Goal: Information Seeking & Learning: Learn about a topic

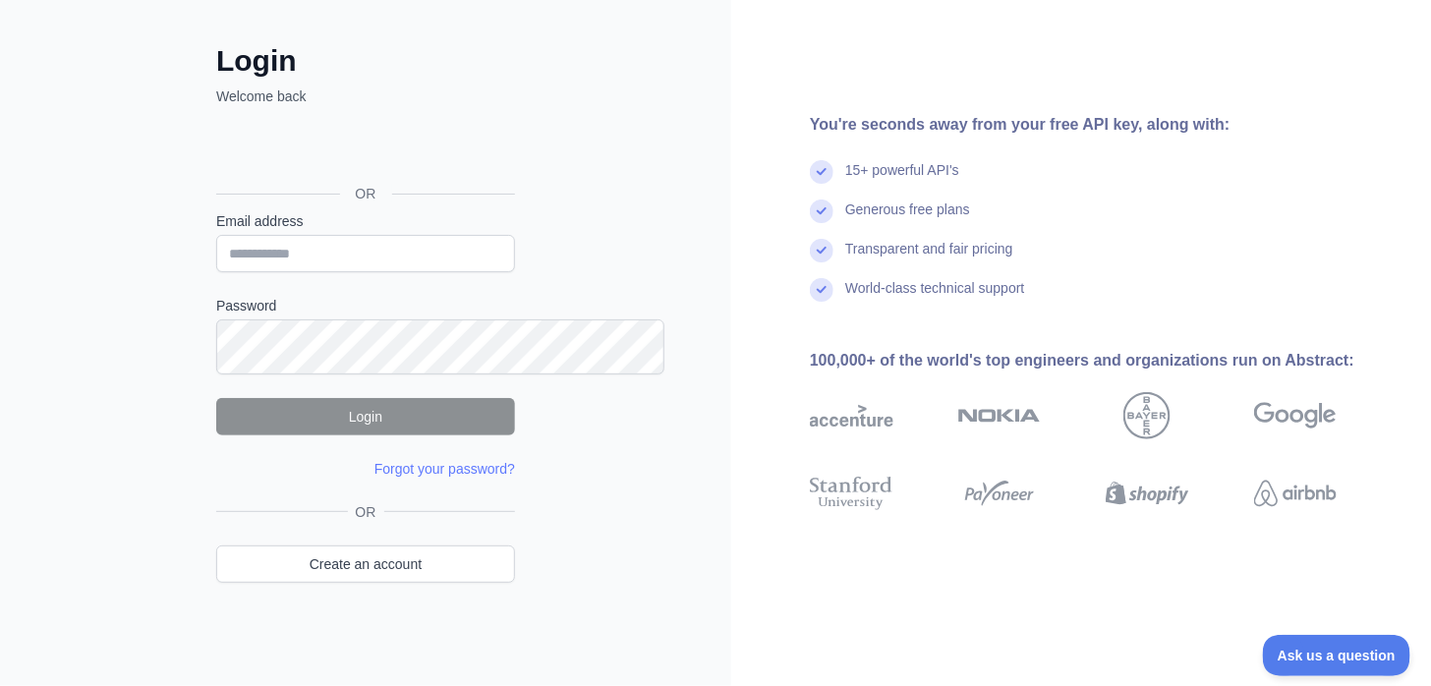
scroll to position [377, 0]
click at [316, 235] on input "Email address" at bounding box center [365, 253] width 299 height 37
type input "**********"
click at [364, 570] on div "OR Create an account" at bounding box center [365, 554] width 299 height 105
click at [363, 551] on link "Create an account" at bounding box center [365, 563] width 299 height 37
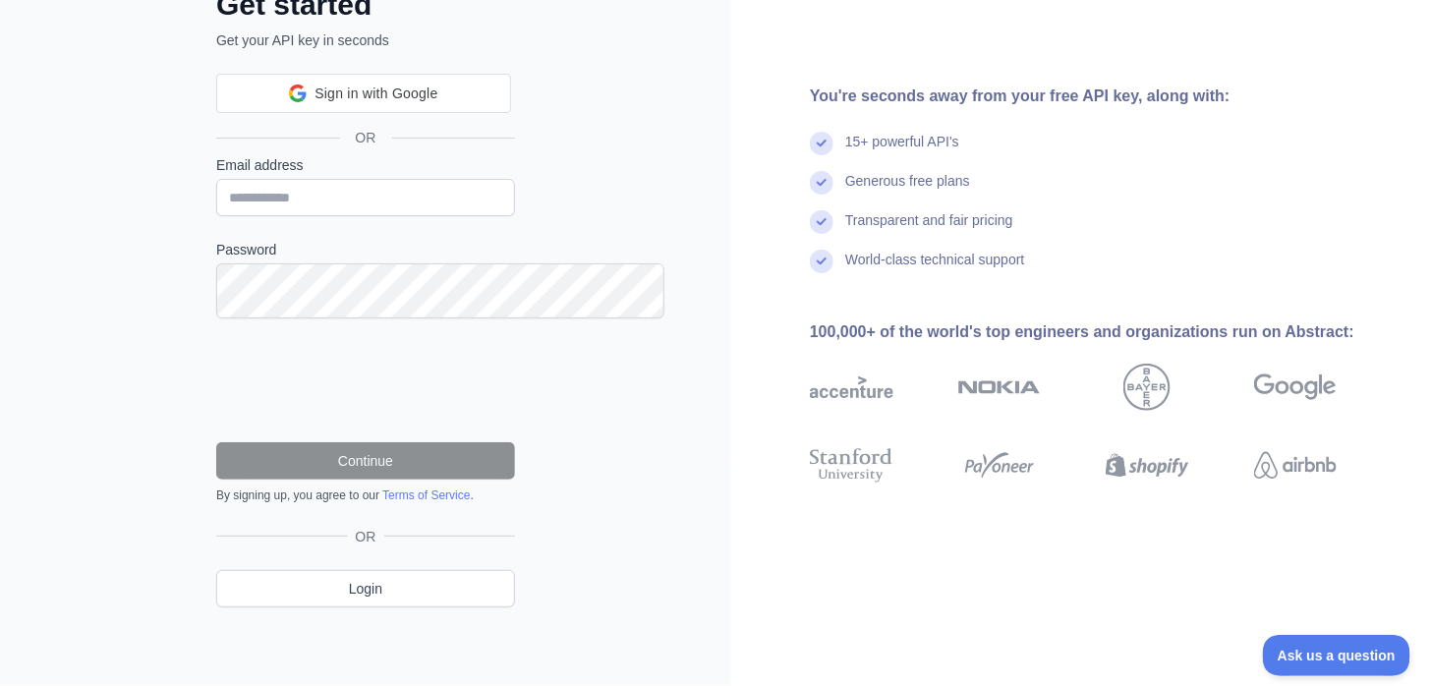
scroll to position [377, 0]
click at [310, 179] on input "Email address" at bounding box center [365, 197] width 299 height 37
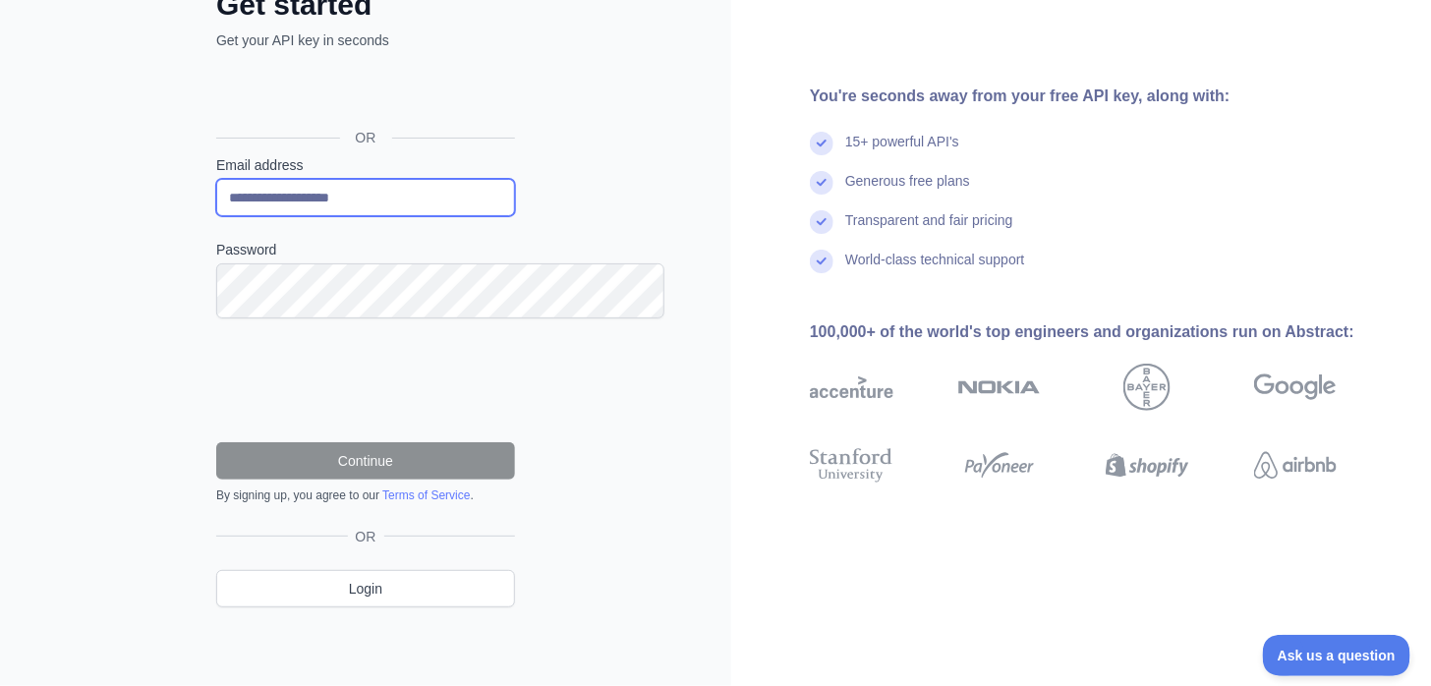
type input "**********"
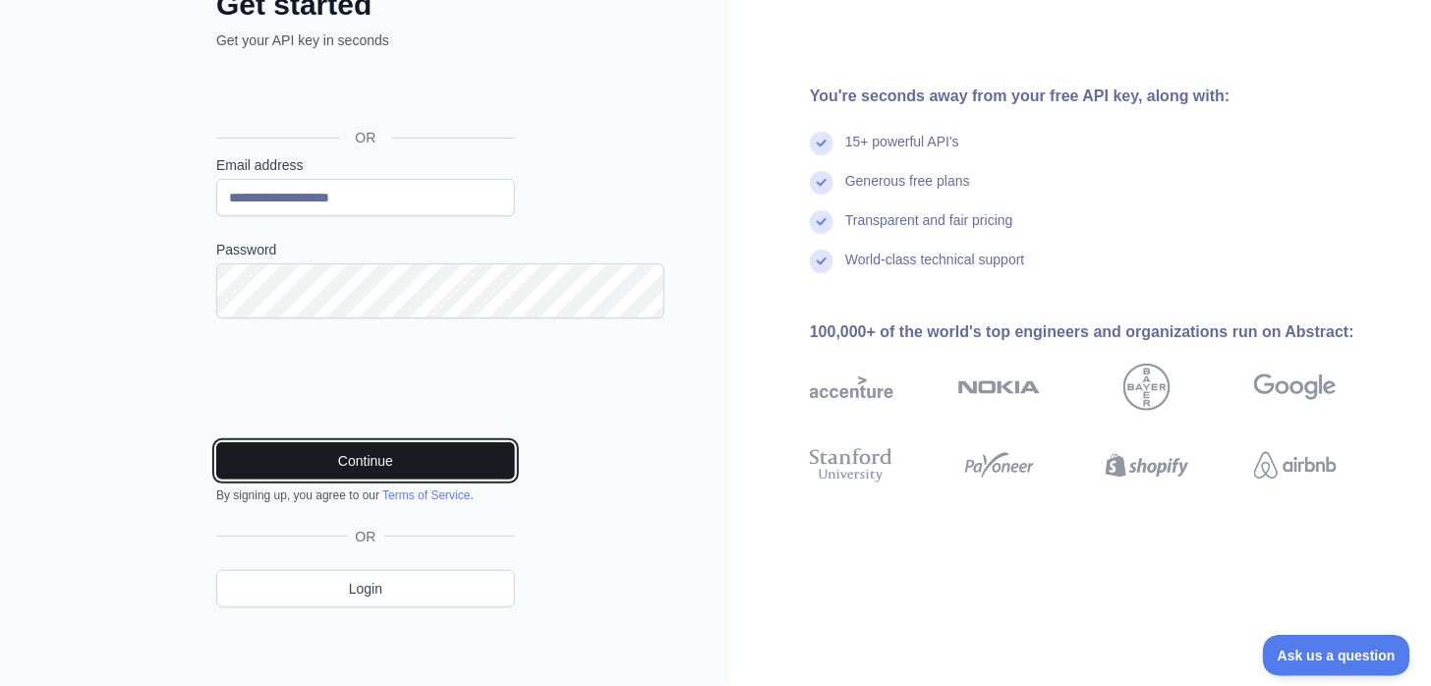
click at [309, 442] on button "Continue" at bounding box center [365, 460] width 299 height 37
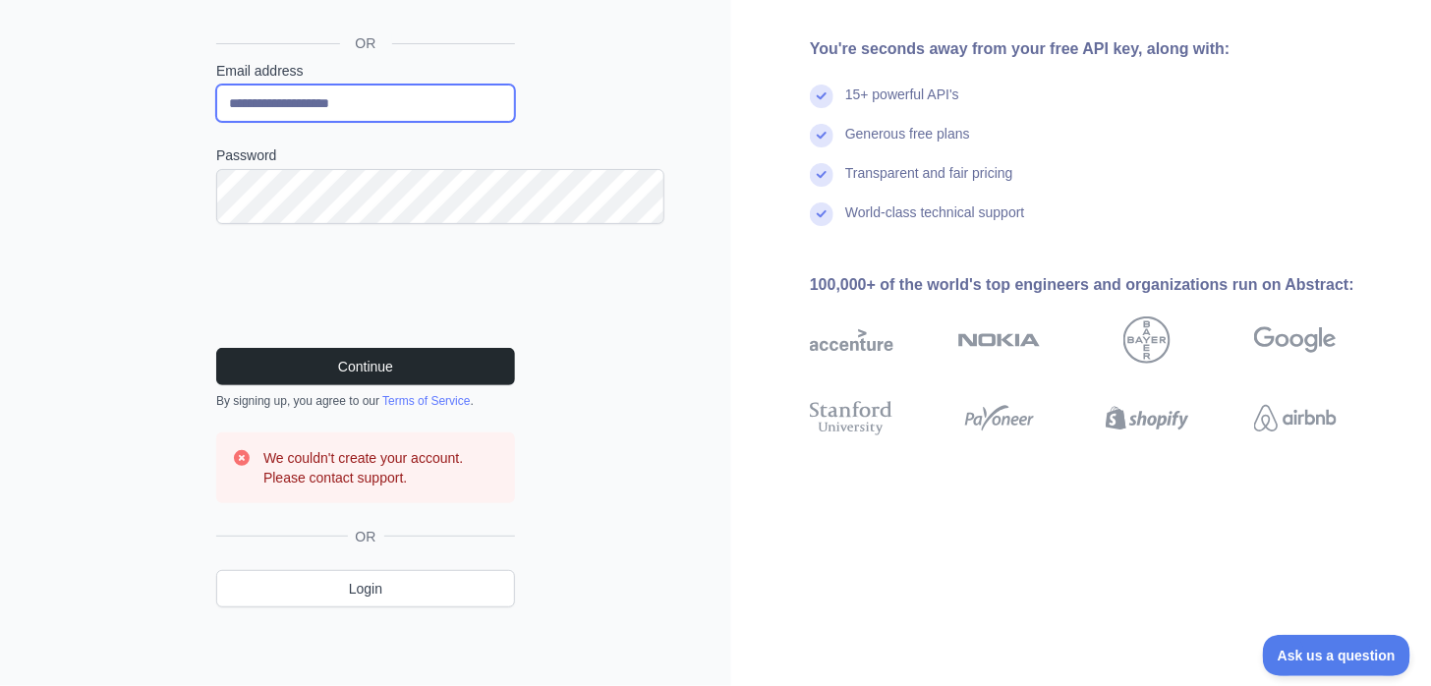
drag, startPoint x: 378, startPoint y: 114, endPoint x: 101, endPoint y: 107, distance: 277.2
click at [75, 86] on div "**********" at bounding box center [365, 226] width 731 height 919
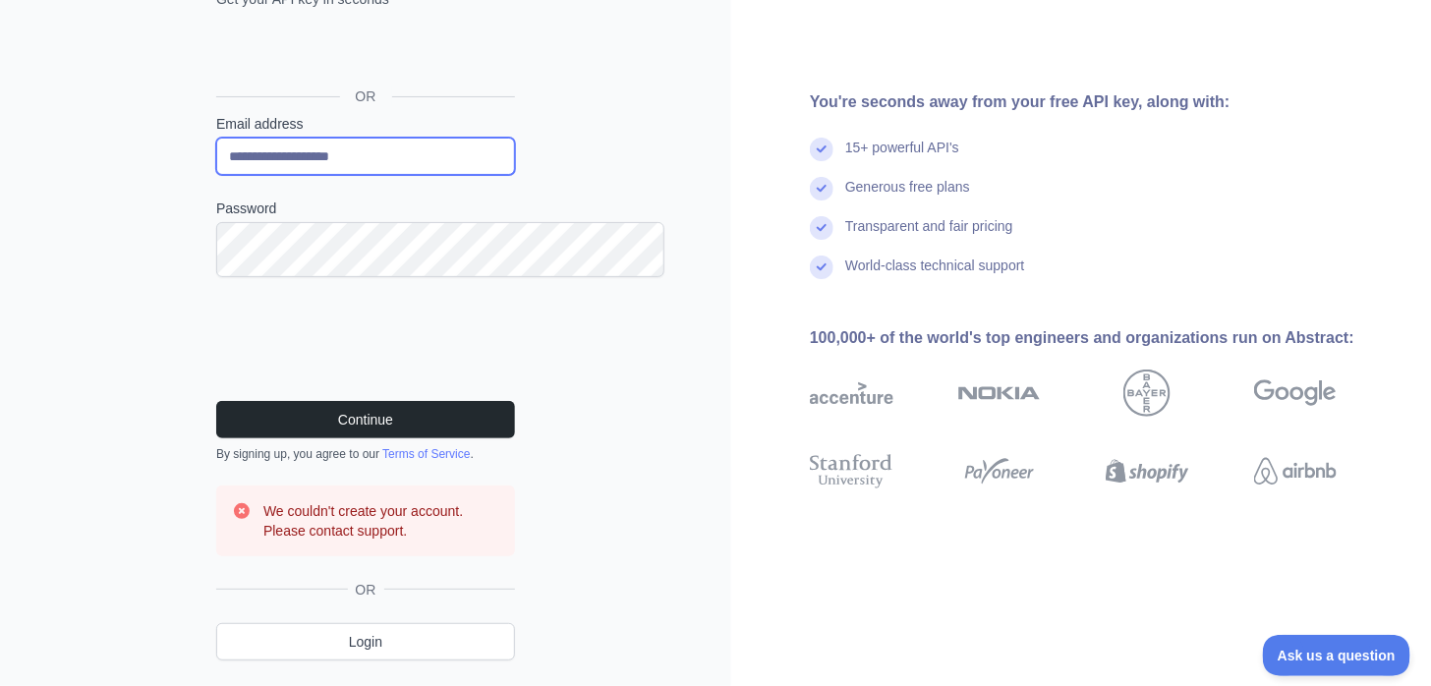
scroll to position [188, 0]
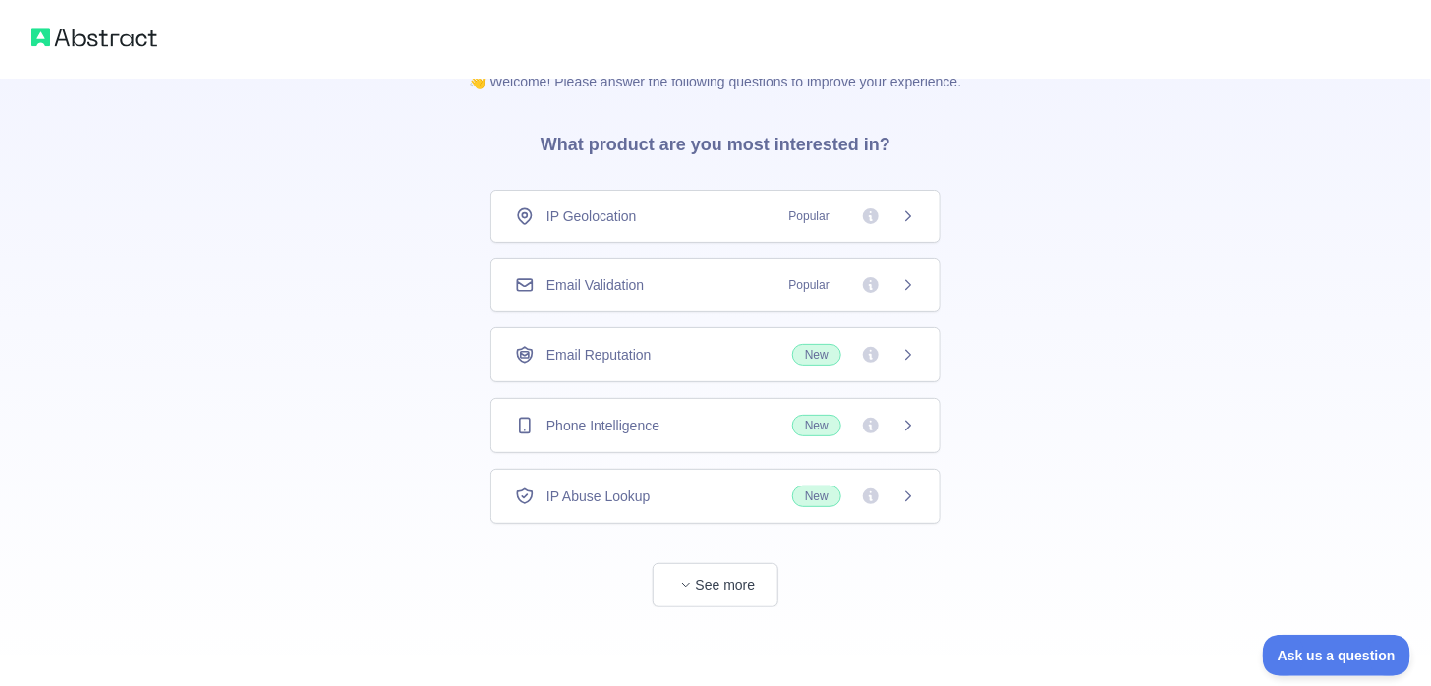
scroll to position [531, 0]
click at [659, 416] on span "Phone Intelligence" at bounding box center [602, 426] width 113 height 20
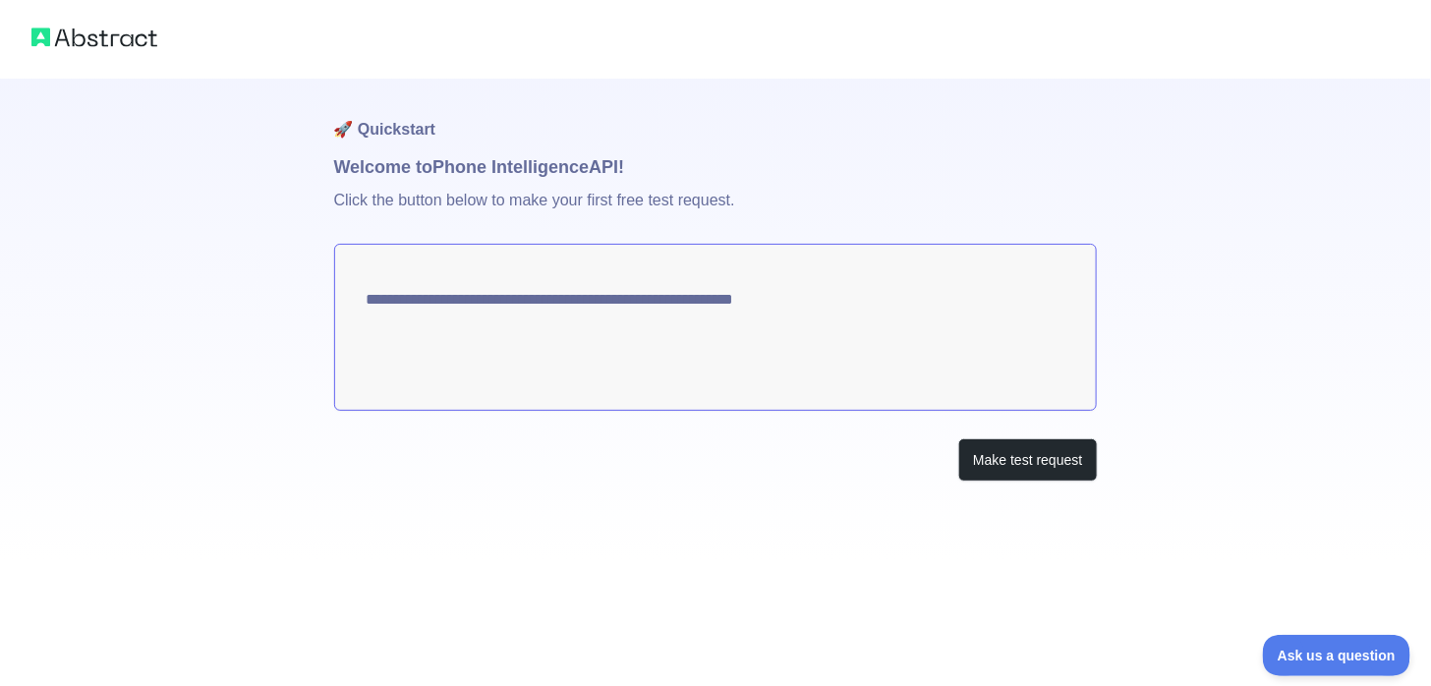
scroll to position [71, 0]
click at [958, 483] on button "Make test request" at bounding box center [1027, 460] width 139 height 44
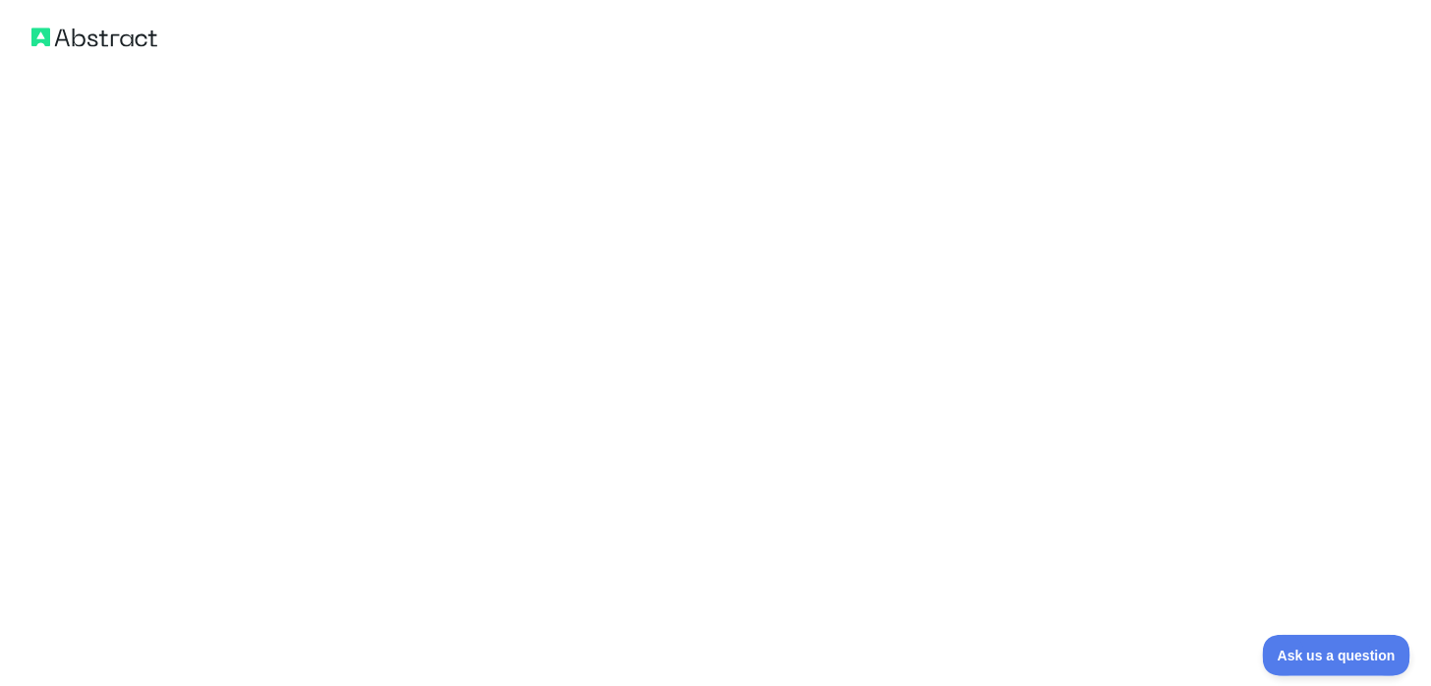
scroll to position [1132, 0]
click at [134, 51] on img at bounding box center [94, 38] width 126 height 28
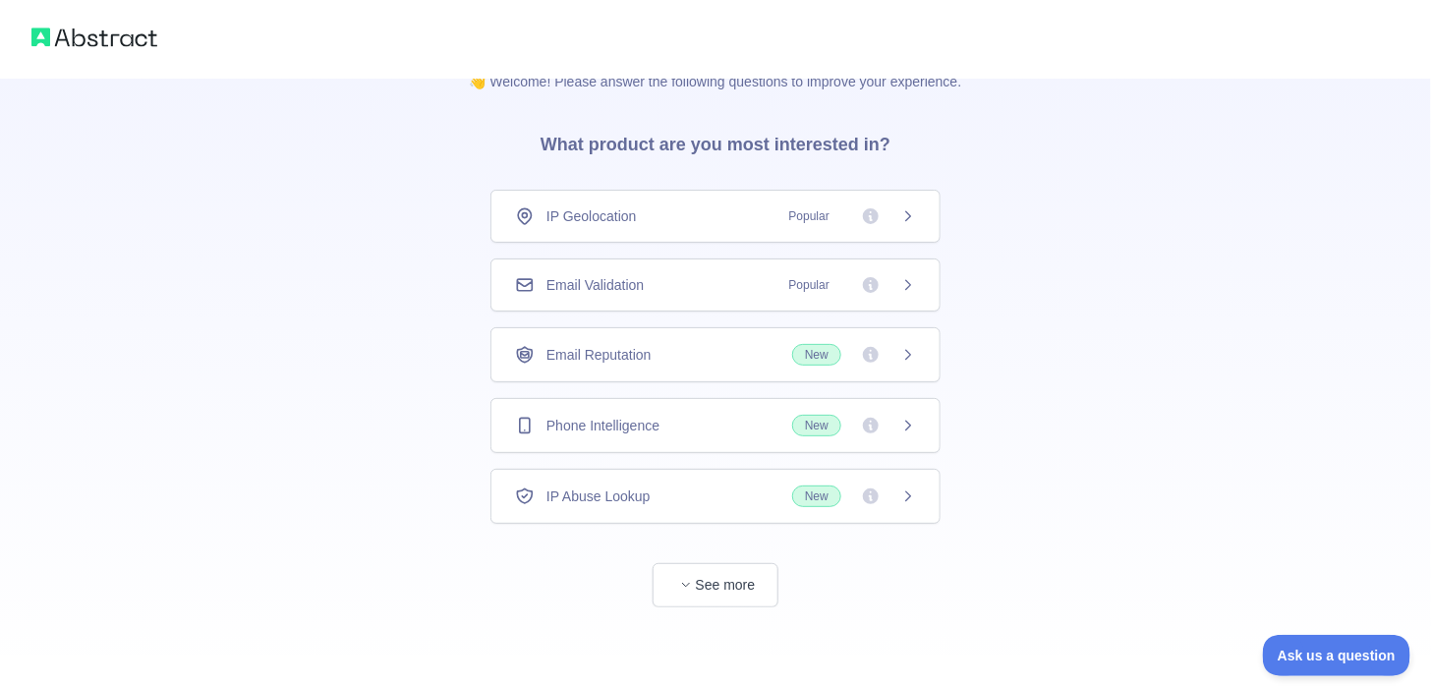
scroll to position [377, 0]
click at [792, 419] on span "New" at bounding box center [816, 426] width 49 height 22
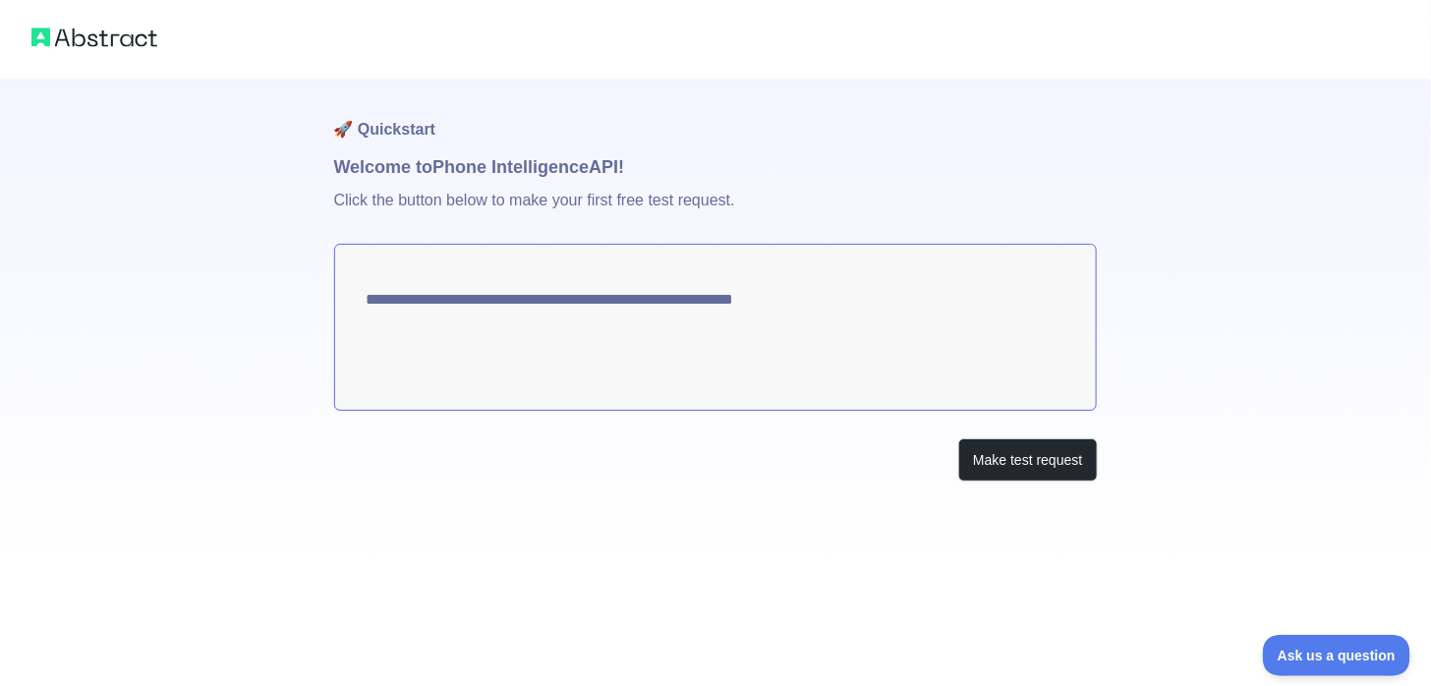
scroll to position [71, 0]
click at [700, 383] on textarea "**********" at bounding box center [716, 327] width 764 height 167
drag, startPoint x: 700, startPoint y: 383, endPoint x: 520, endPoint y: 370, distance: 180.4
click at [520, 370] on textarea "**********" at bounding box center [716, 327] width 764 height 167
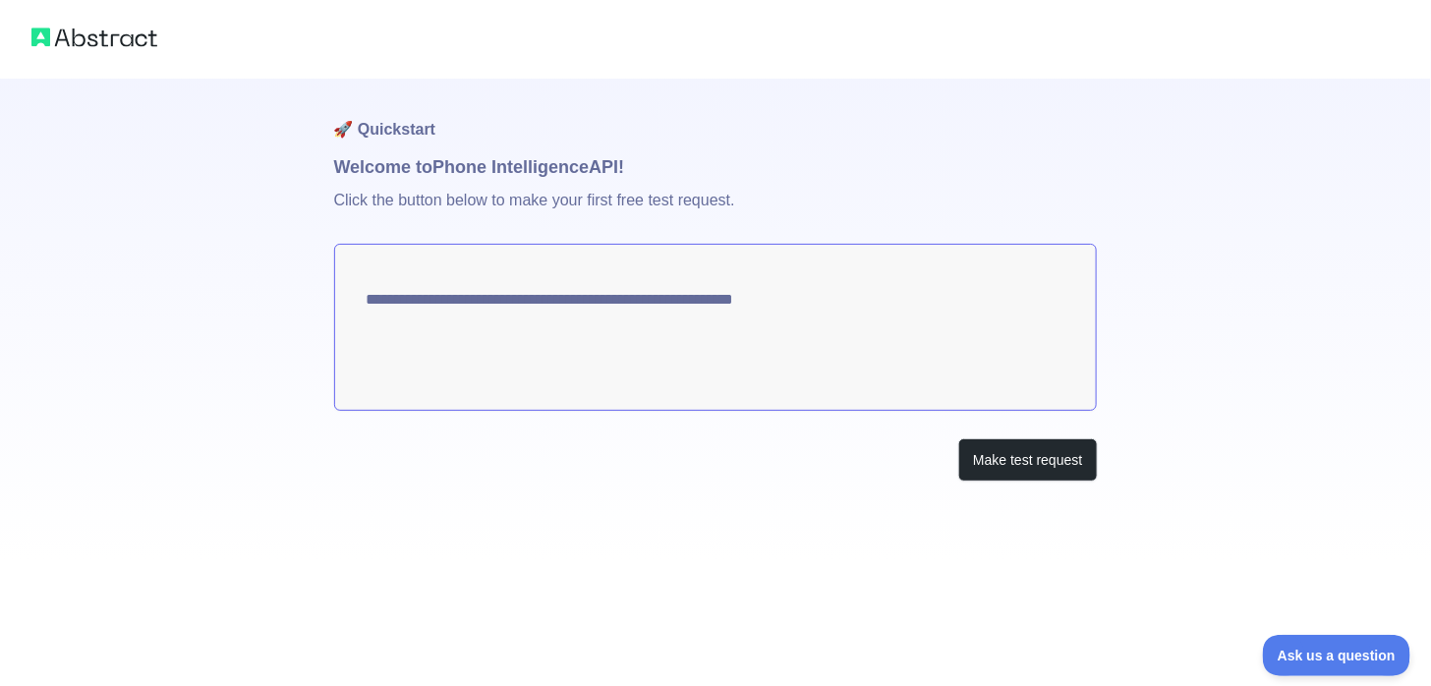
drag, startPoint x: 380, startPoint y: 388, endPoint x: 532, endPoint y: 388, distance: 151.3
click at [532, 388] on textarea "**********" at bounding box center [716, 327] width 764 height 167
click at [1019, 483] on button "Make test request" at bounding box center [1027, 460] width 139 height 44
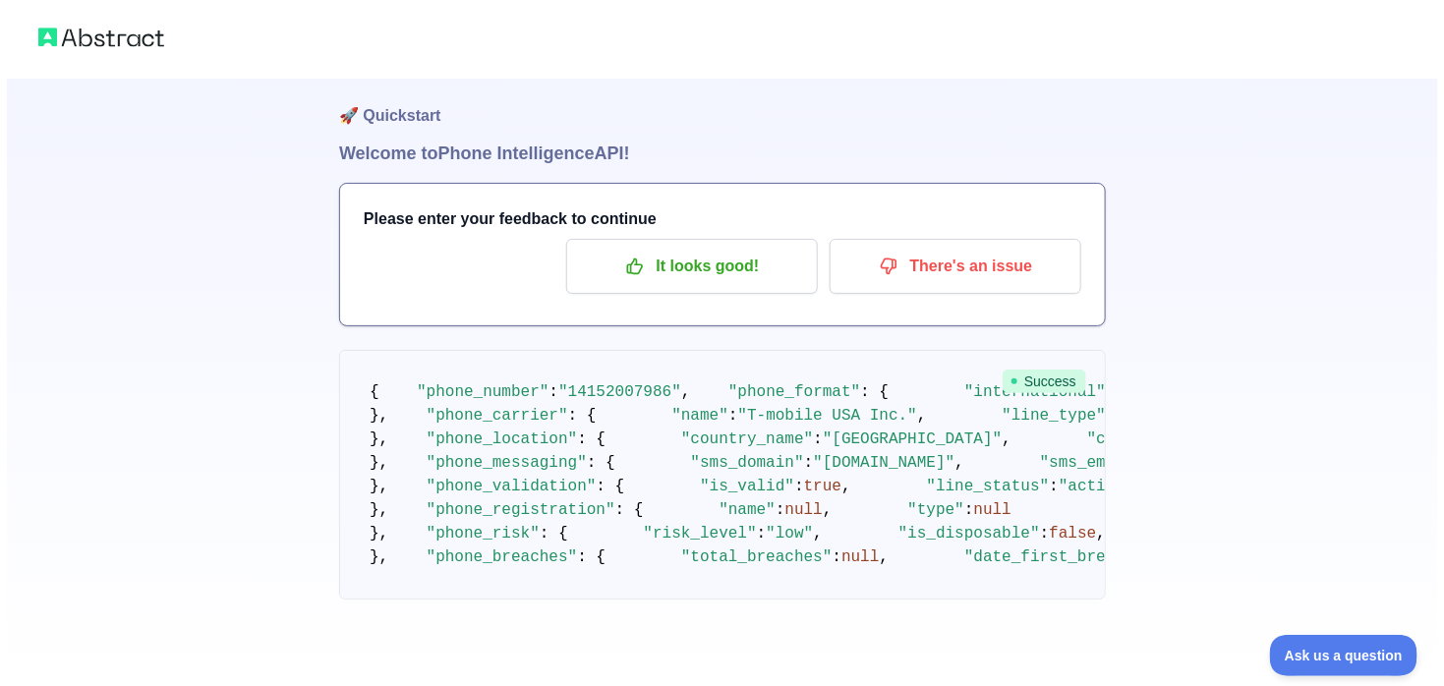
scroll to position [0, 0]
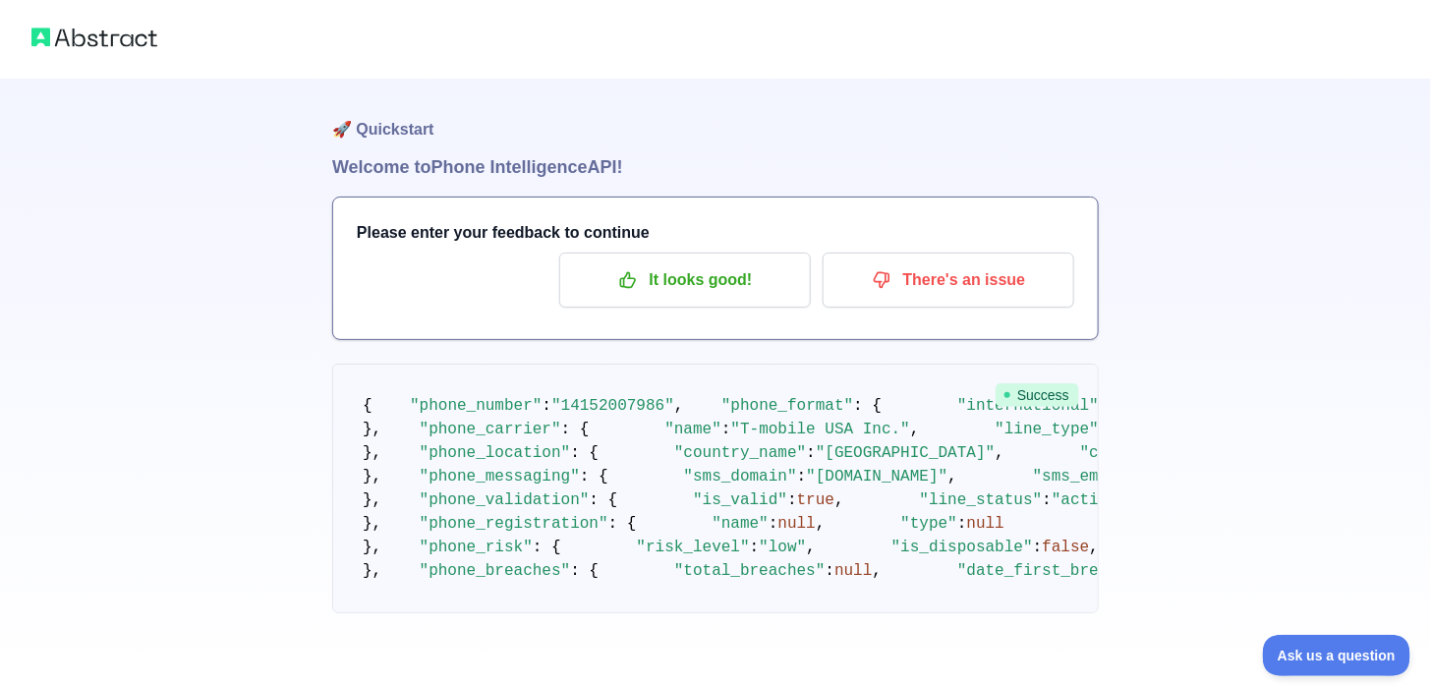
click at [157, 47] on img at bounding box center [94, 38] width 126 height 28
click at [95, 51] on img at bounding box center [94, 38] width 126 height 28
click at [73, 51] on img at bounding box center [94, 38] width 126 height 28
drag, startPoint x: 51, startPoint y: 63, endPoint x: 55, endPoint y: 28, distance: 35.6
click at [55, 28] on div at bounding box center [715, 39] width 1431 height 79
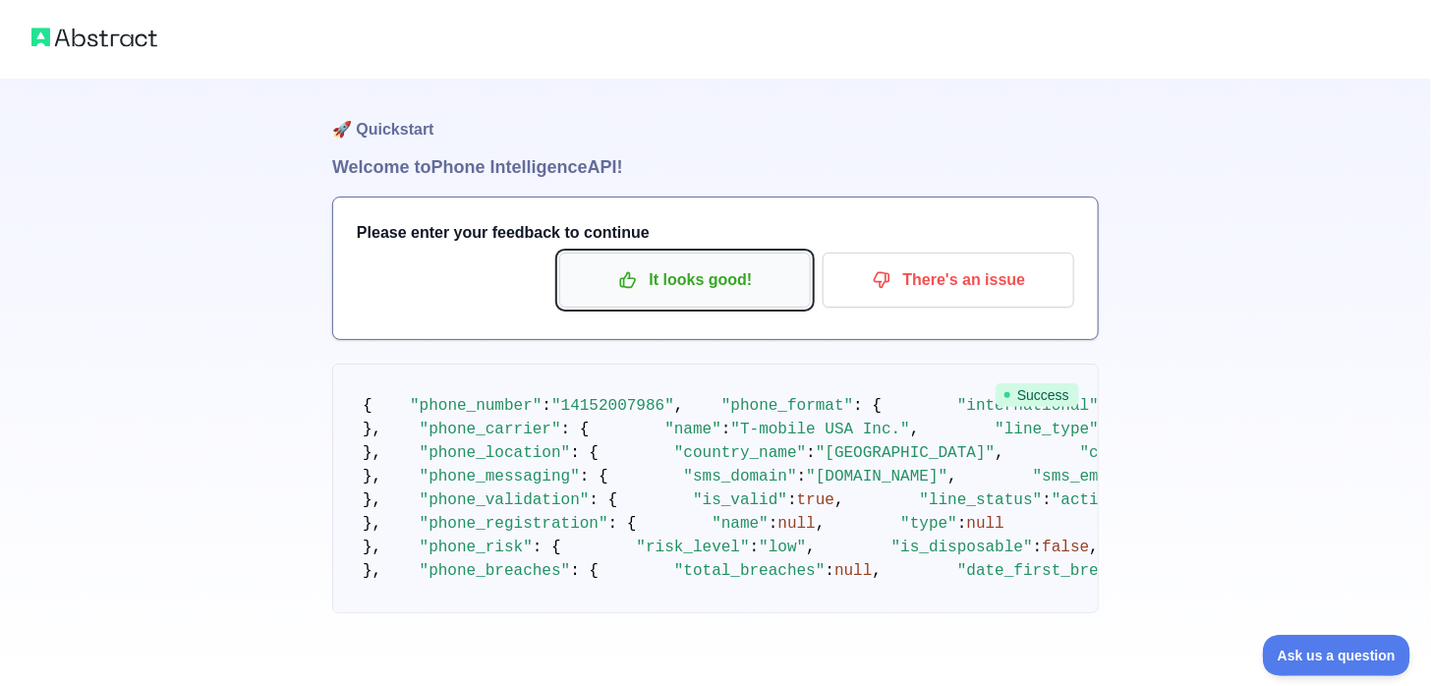
click at [574, 297] on p "It looks good!" at bounding box center [685, 279] width 222 height 33
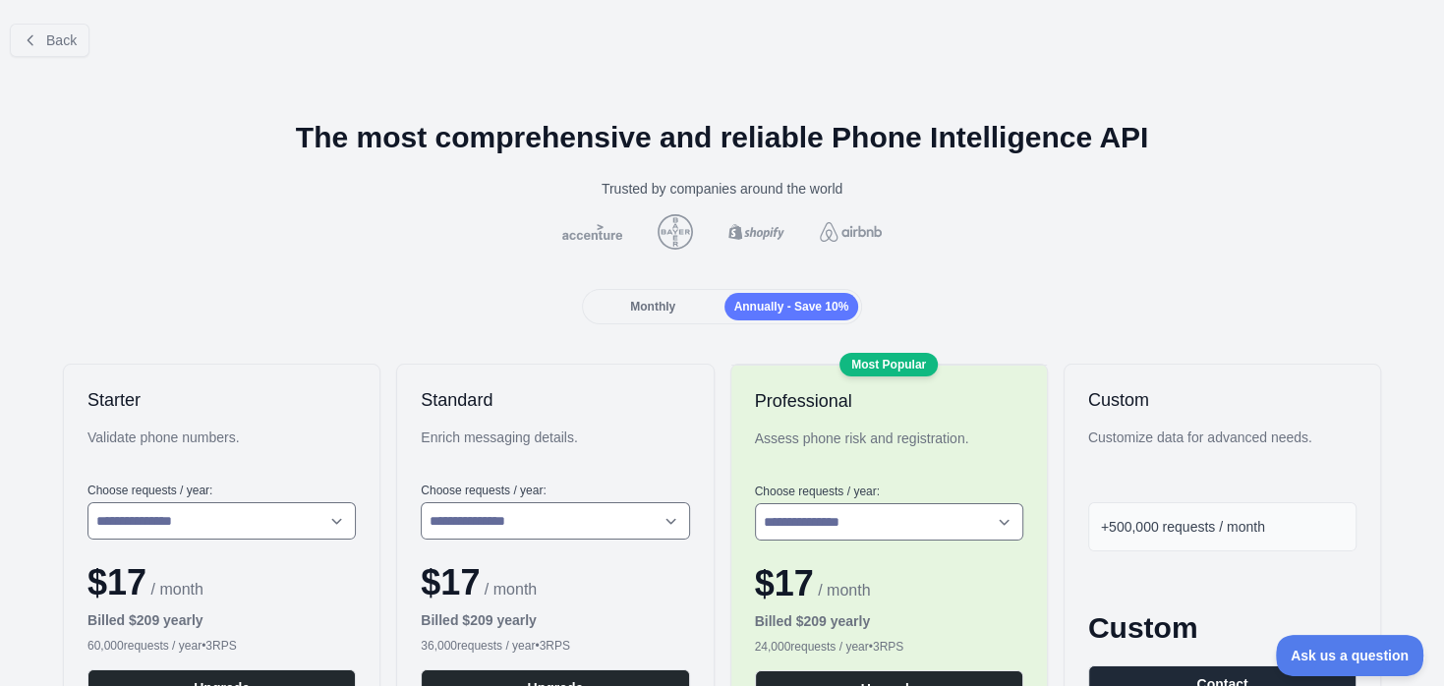
click at [630, 314] on span "Monthly" at bounding box center [652, 307] width 45 height 14
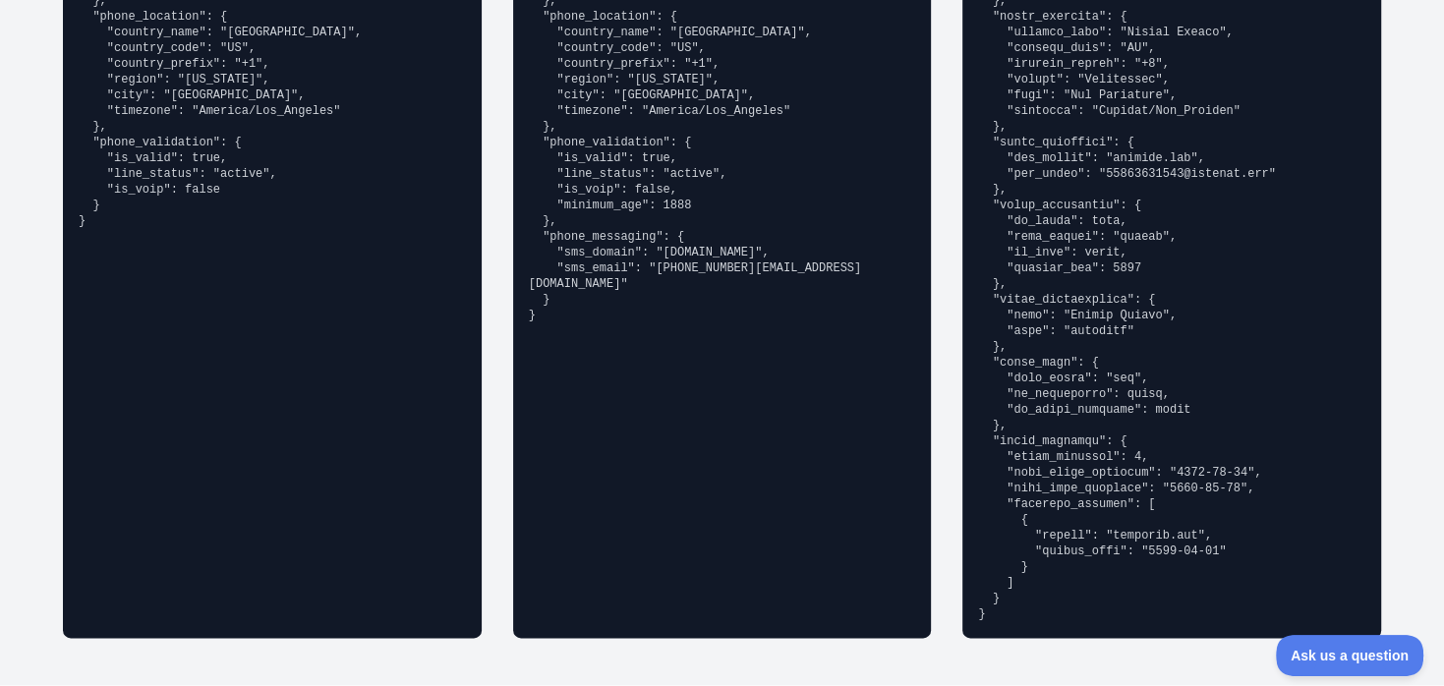
scroll to position [1980, 0]
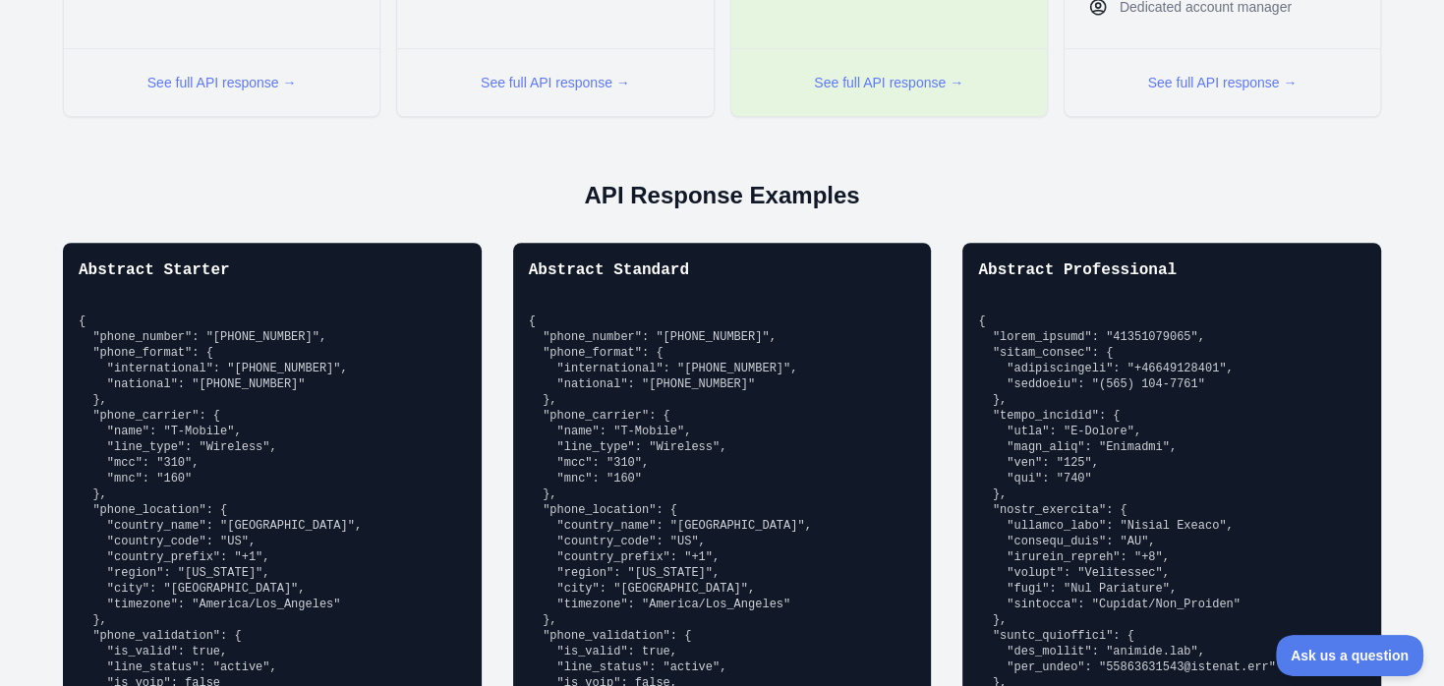
scroll to position [0, 0]
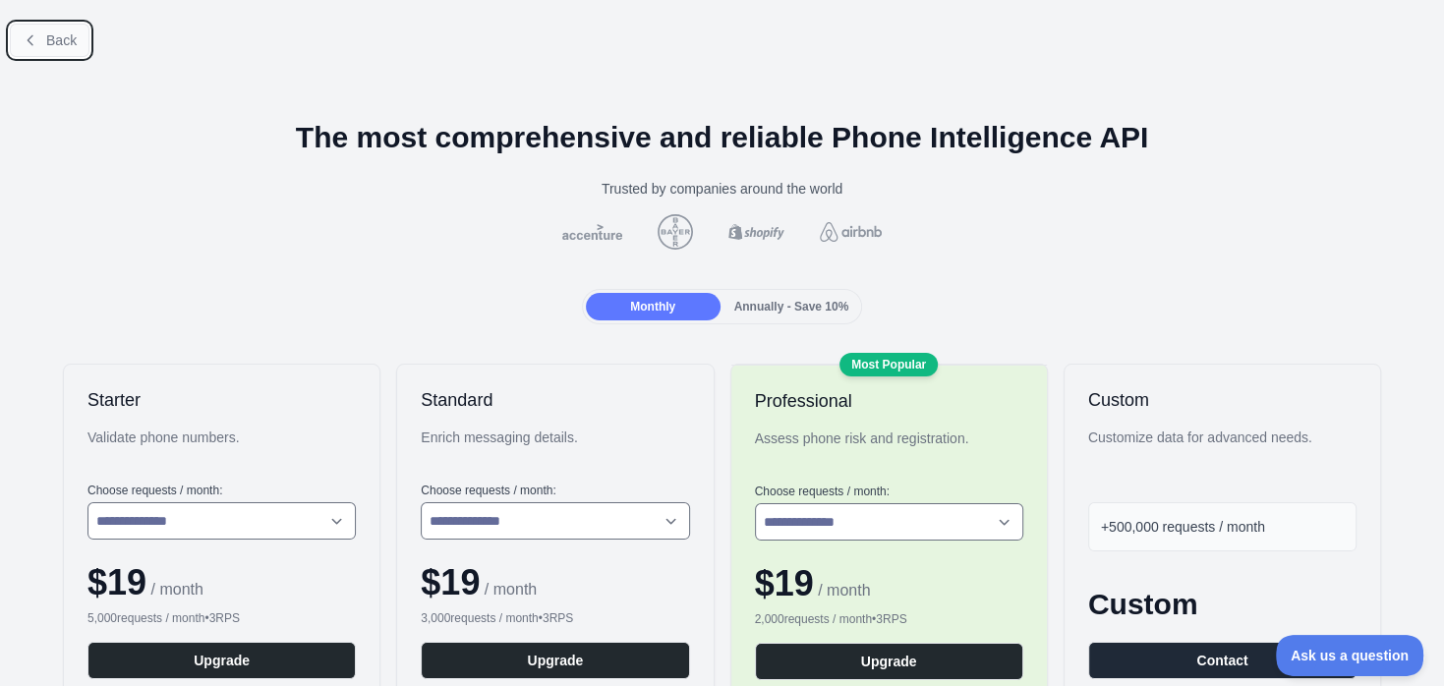
click at [38, 48] on icon at bounding box center [31, 40] width 16 height 16
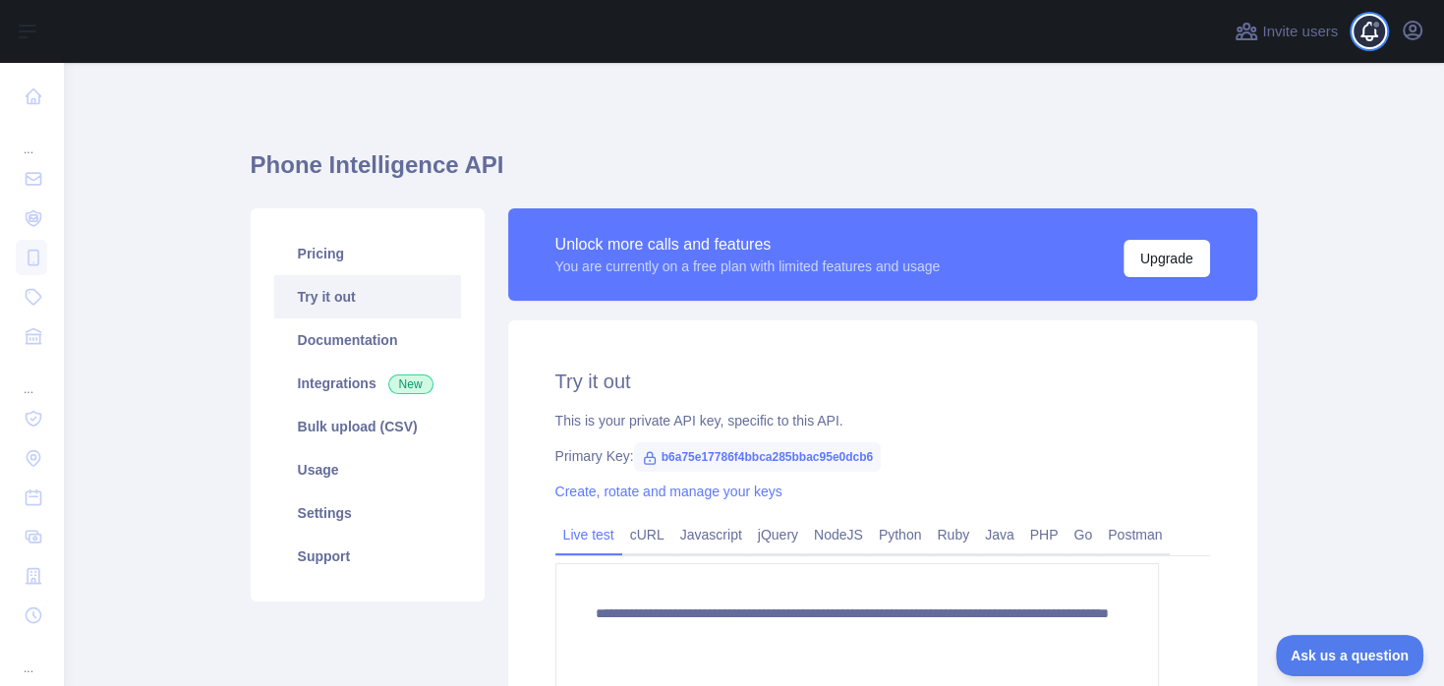
click at [1357, 48] on span at bounding box center [1376, 31] width 39 height 63
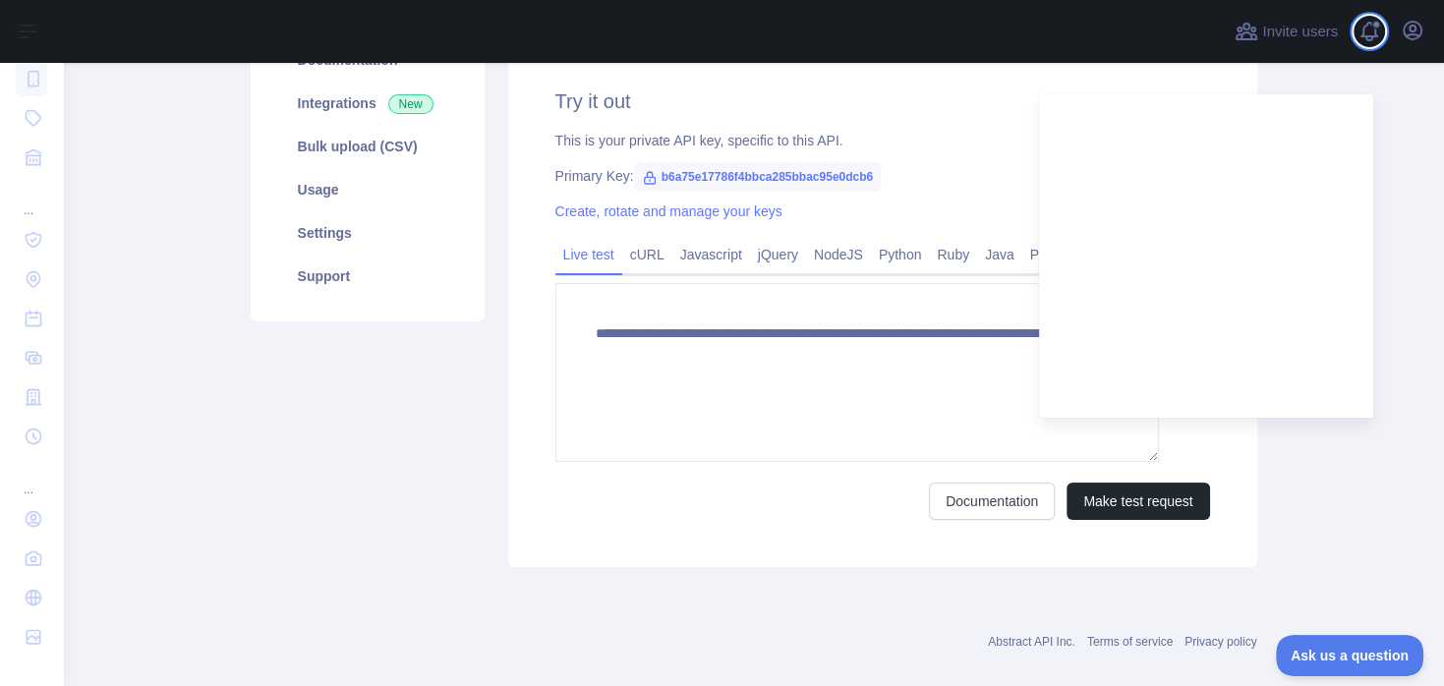
scroll to position [471, 0]
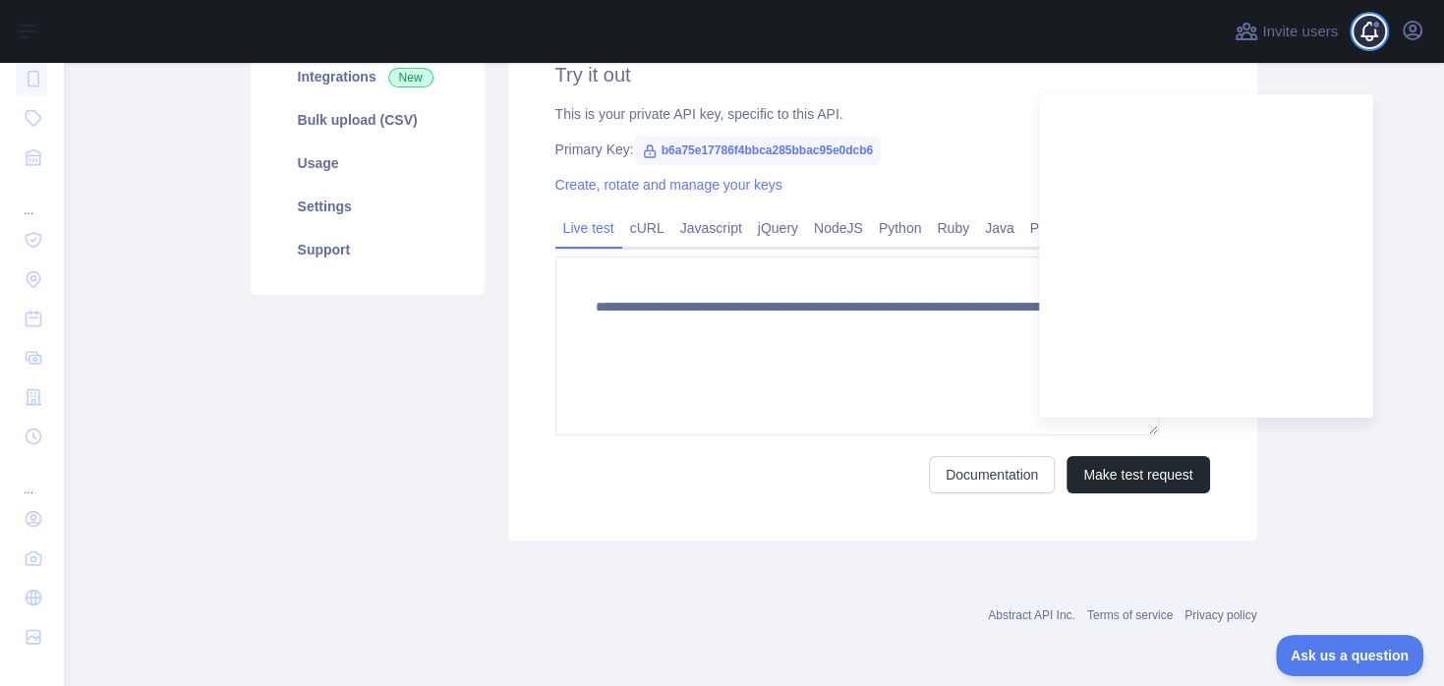
click at [1357, 40] on span at bounding box center [1376, 31] width 39 height 63
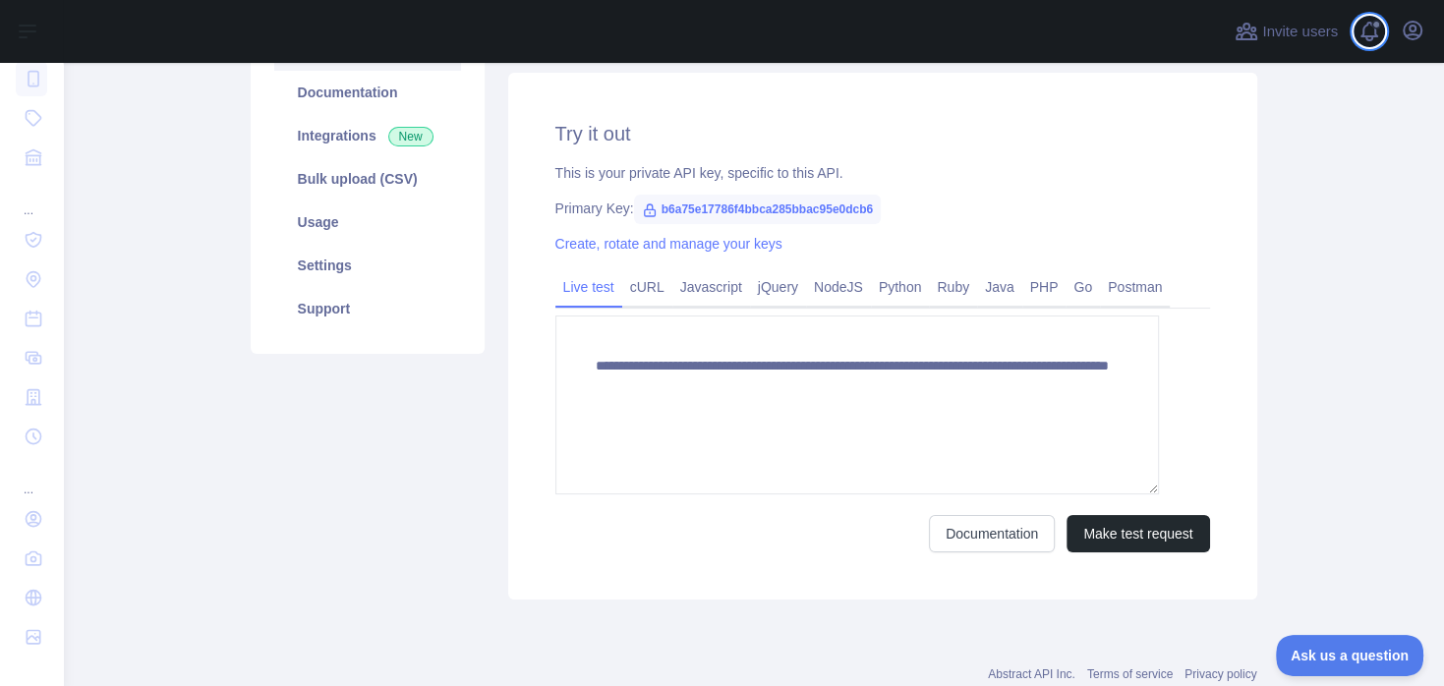
scroll to position [283, 0]
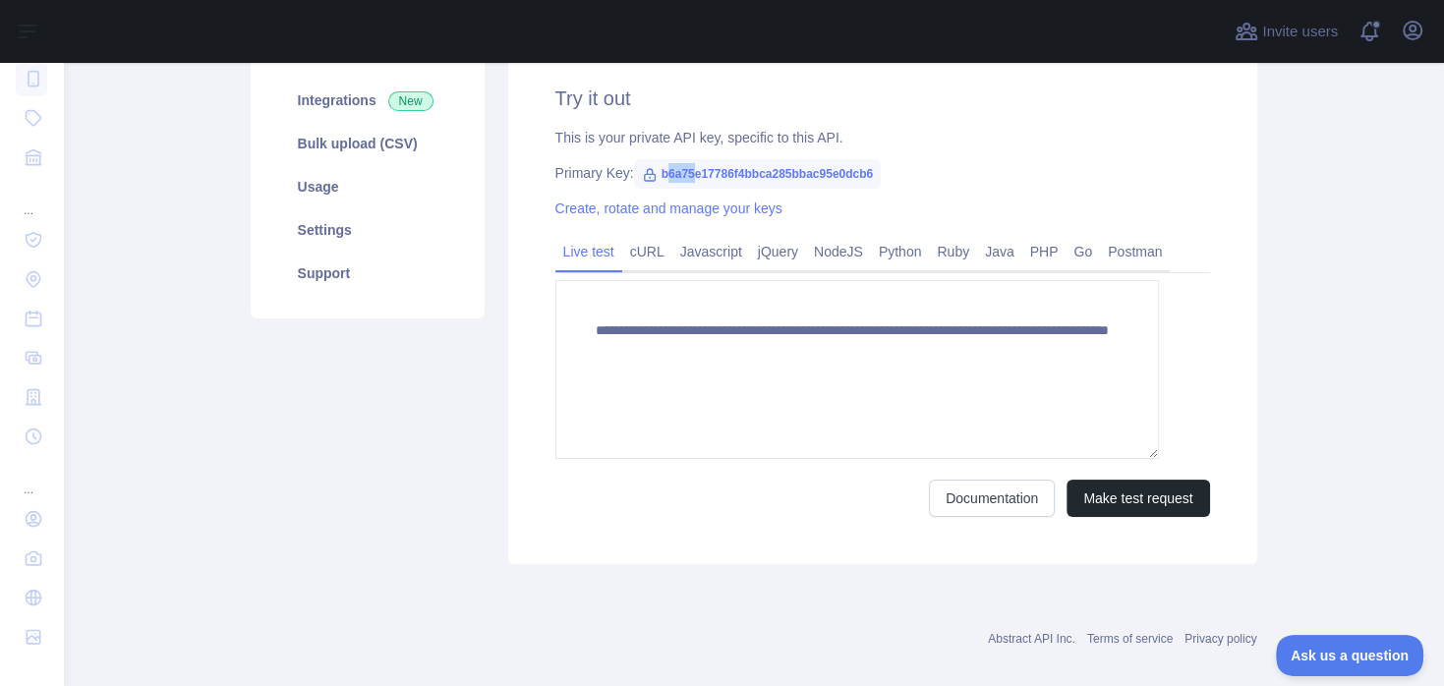
drag, startPoint x: 753, startPoint y: 457, endPoint x: 796, endPoint y: 464, distance: 43.8
click at [796, 189] on span "b6a75e17786f4bbca285bbac95e0dcb6" at bounding box center [757, 173] width 247 height 29
drag, startPoint x: 748, startPoint y: 471, endPoint x: 1060, endPoint y: 473, distance: 312.5
click at [881, 189] on span "b6a75e17786f4bbca285bbac95e0dcb6" at bounding box center [757, 173] width 247 height 29
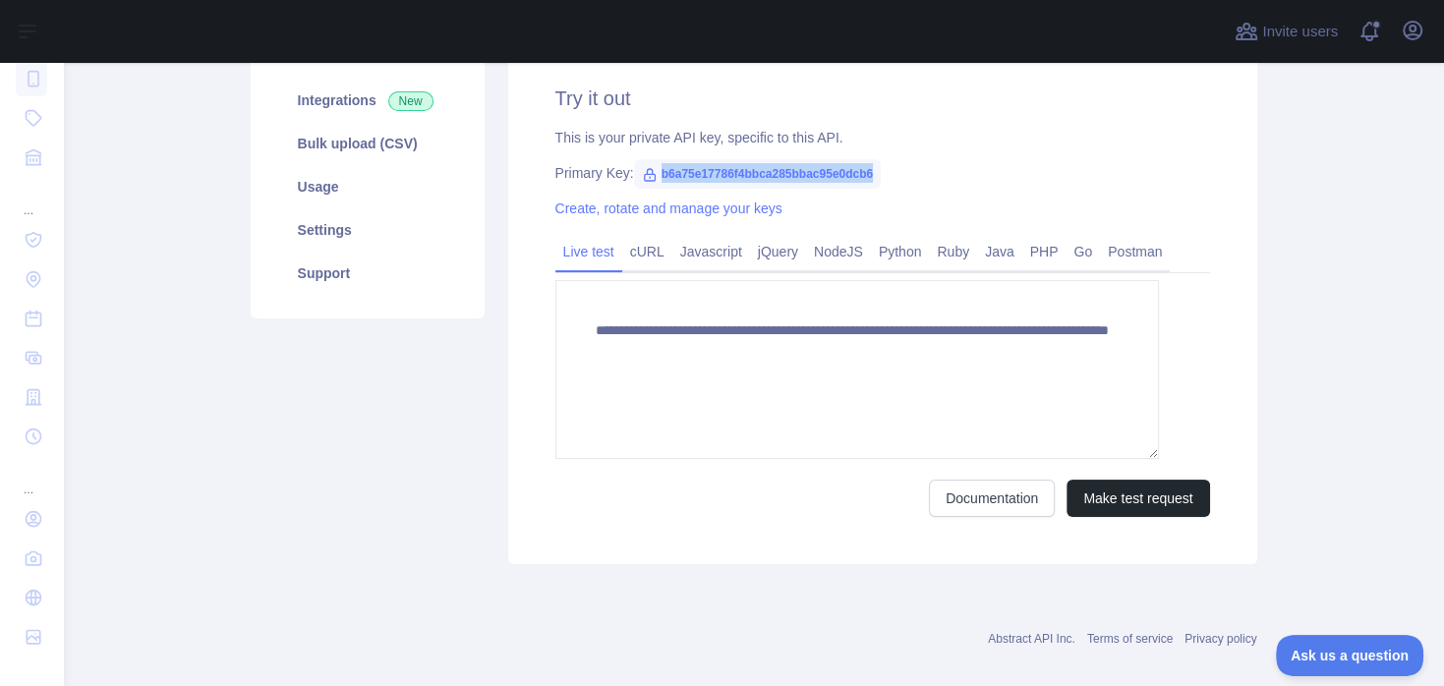
copy span "b6a75e17786f4bbca285bbac95e0dcb6"
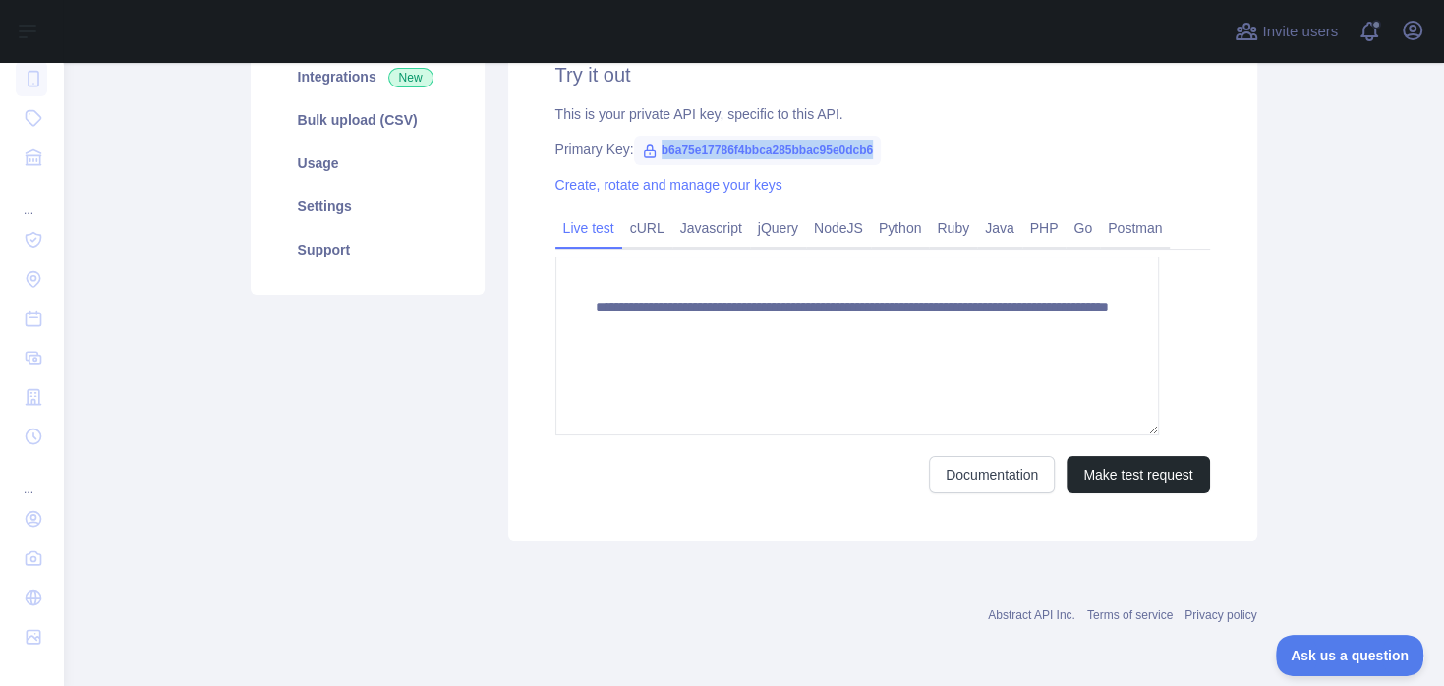
scroll to position [566, 0]
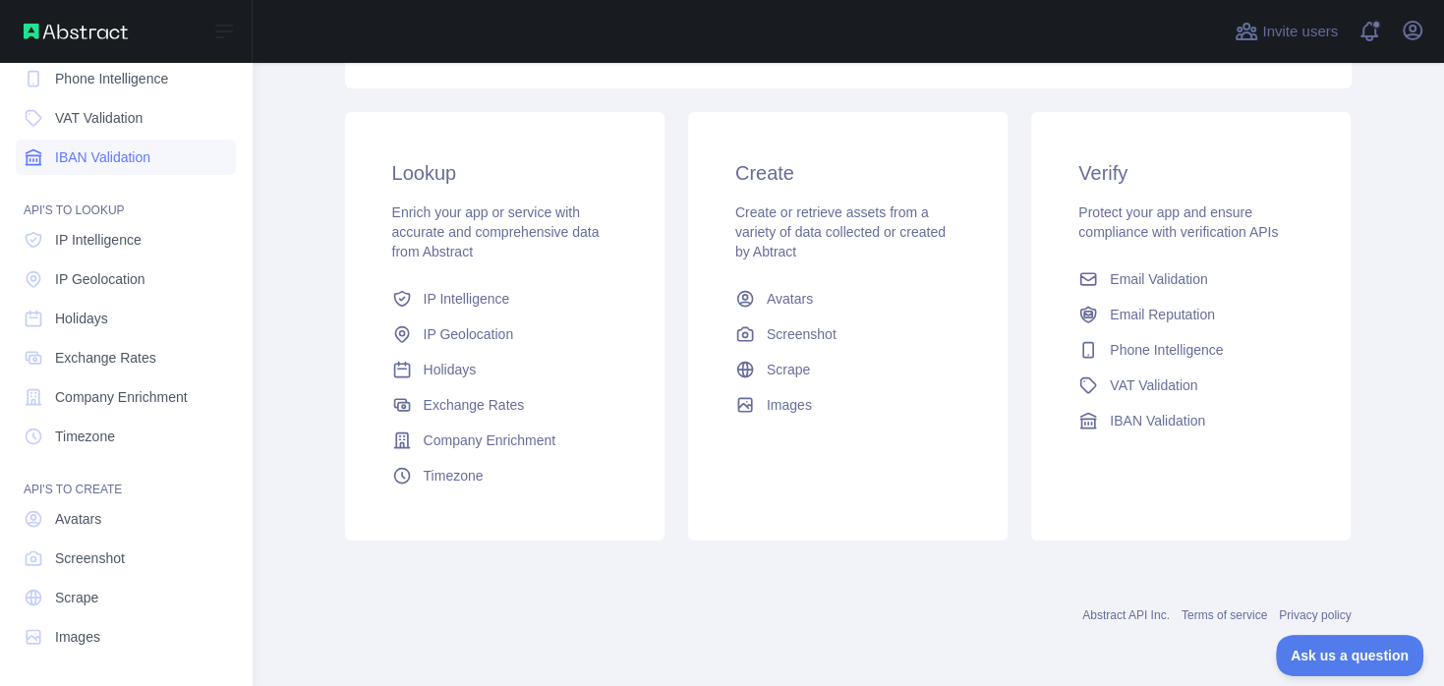
scroll to position [377, 0]
click at [145, 289] on span "IP Geolocation" at bounding box center [100, 279] width 90 height 20
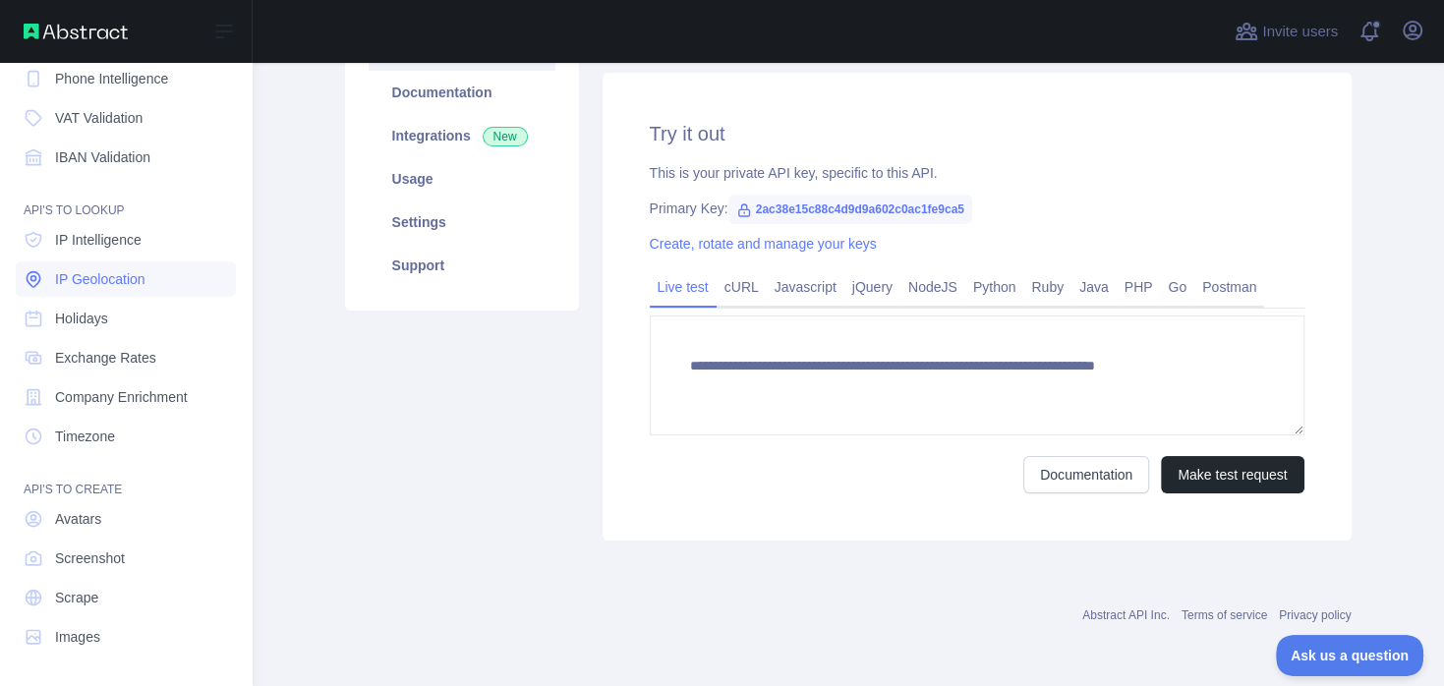
scroll to position [755, 0]
type textarea "**********"
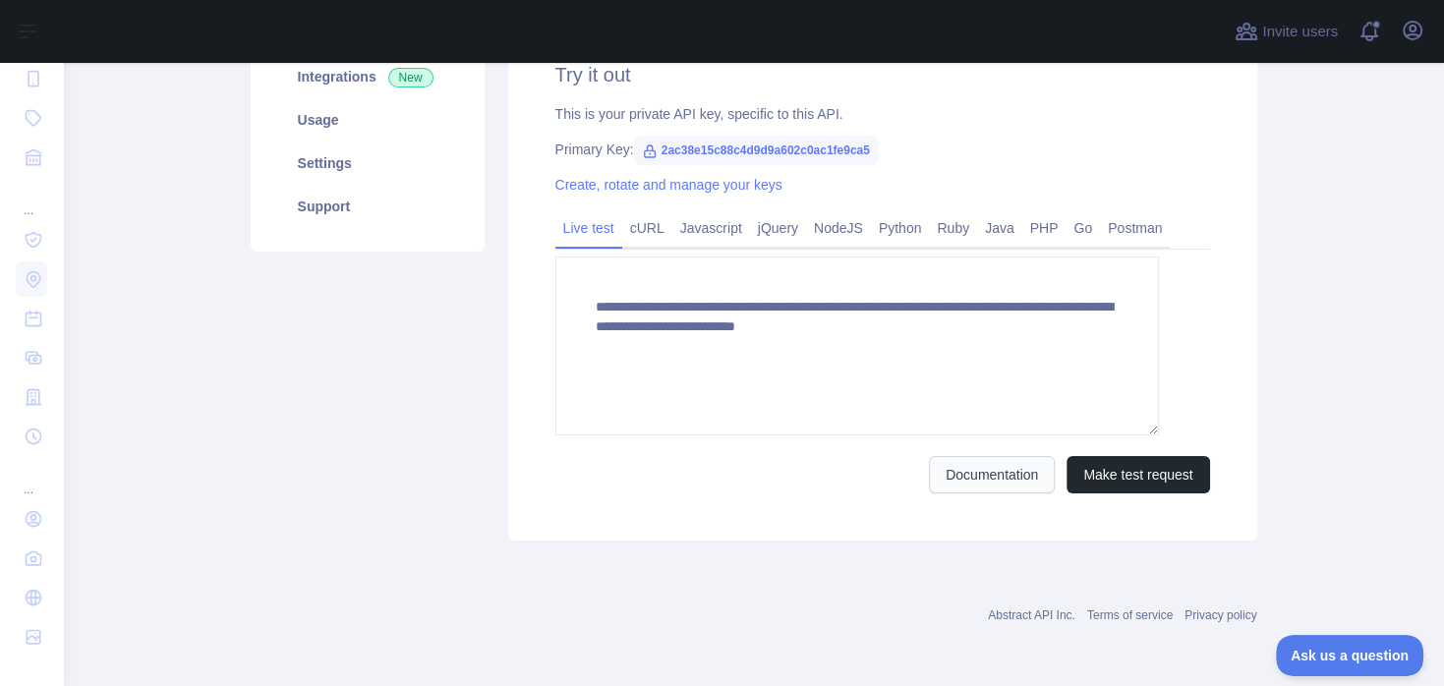
scroll to position [472, 0]
drag, startPoint x: 745, startPoint y: 278, endPoint x: 1056, endPoint y: 264, distance: 310.9
click at [878, 165] on span "2ac38e15c88c4d9d9a602c0ac1fe9ca5" at bounding box center [756, 150] width 244 height 29
copy span "2ac38e15c88c4d9d9a602c0ac1fe9ca5"
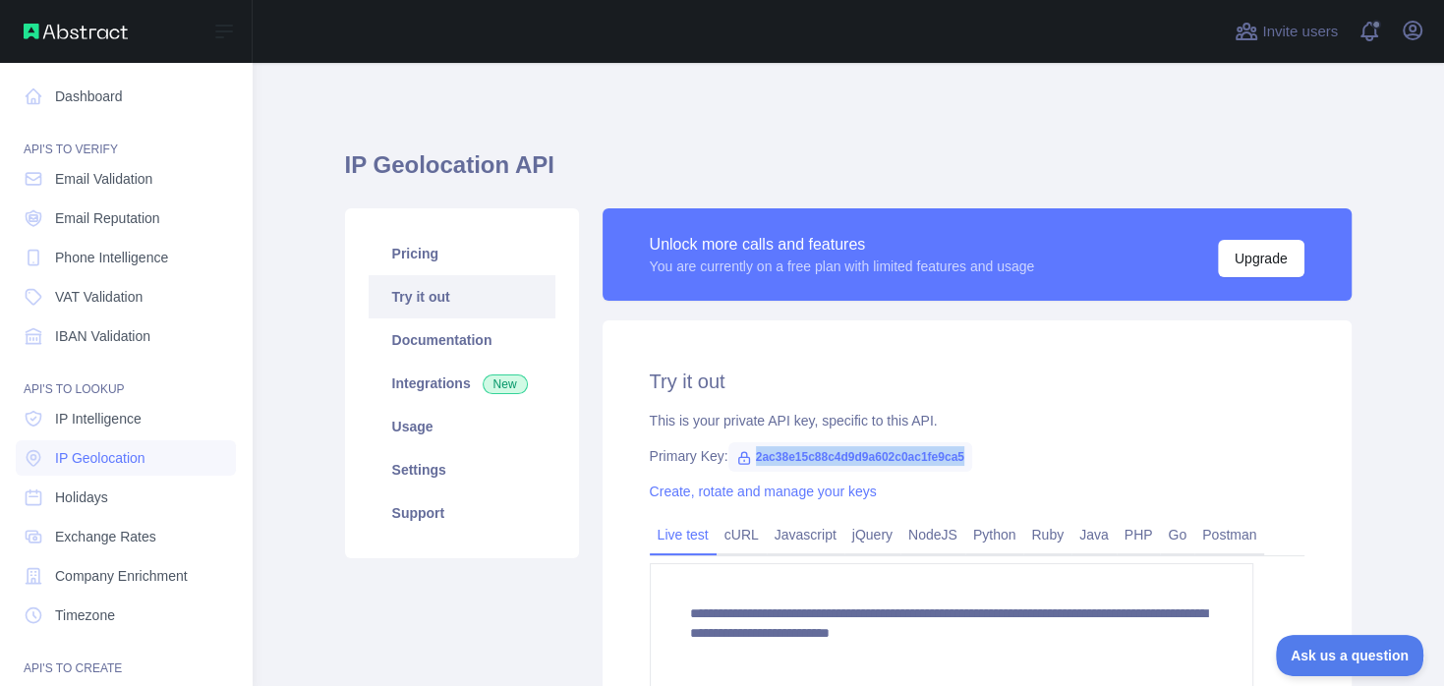
scroll to position [94, 0]
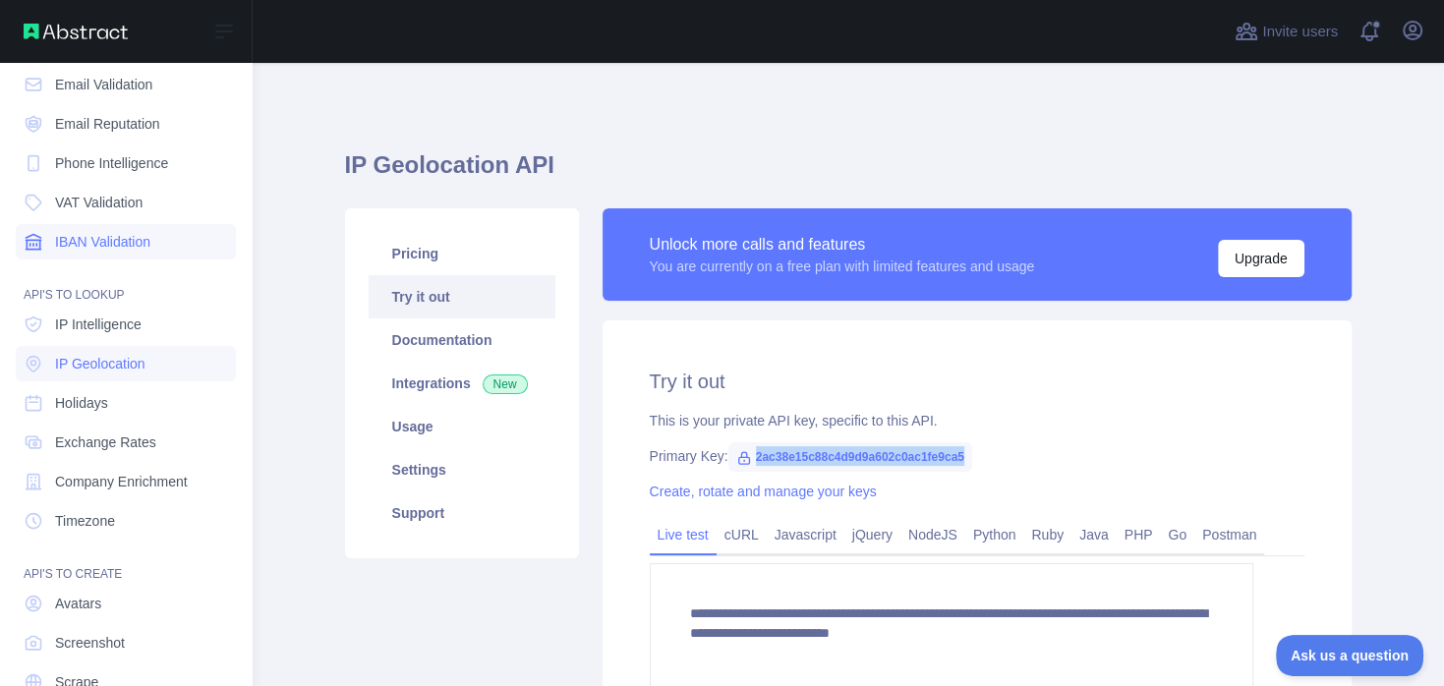
drag, startPoint x: 150, startPoint y: 433, endPoint x: 129, endPoint y: 401, distance: 39.0
click at [150, 259] on link "IBAN Validation" at bounding box center [126, 241] width 220 height 35
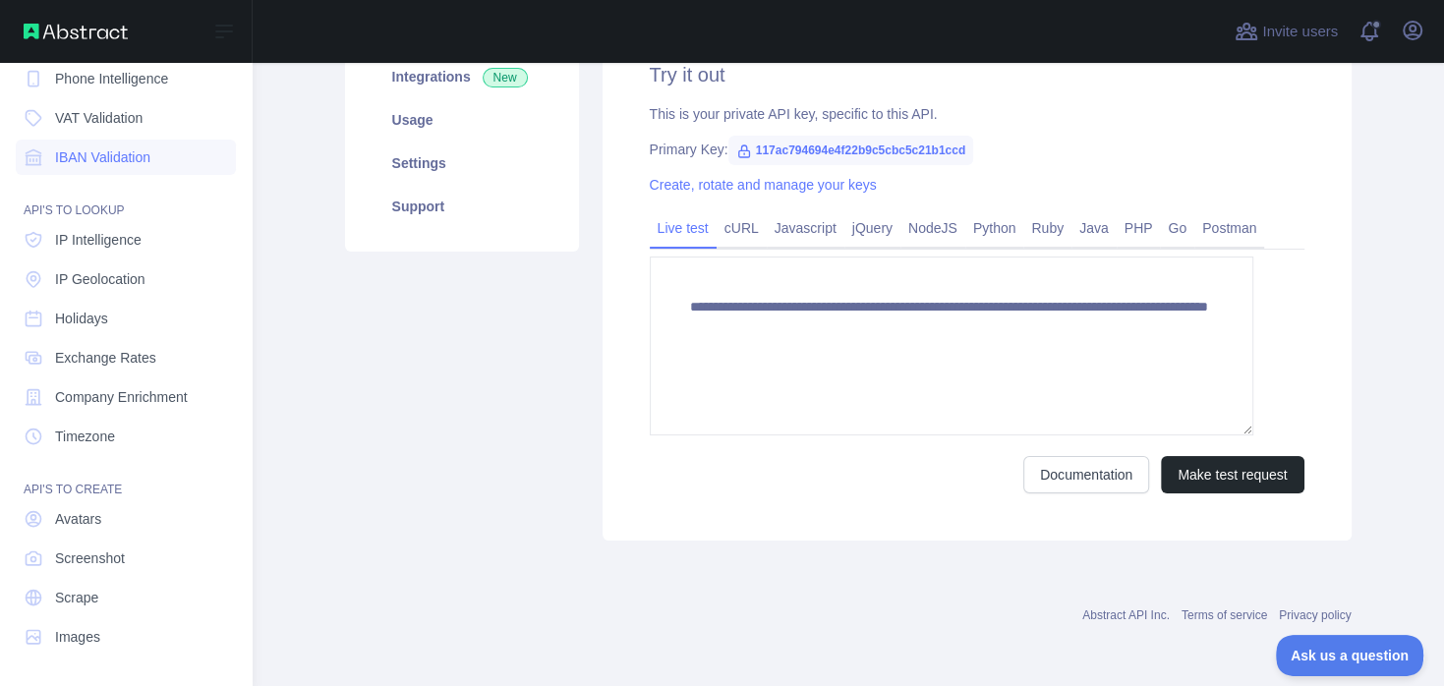
scroll to position [377, 0]
click at [188, 407] on span "Company Enrichment" at bounding box center [121, 397] width 133 height 20
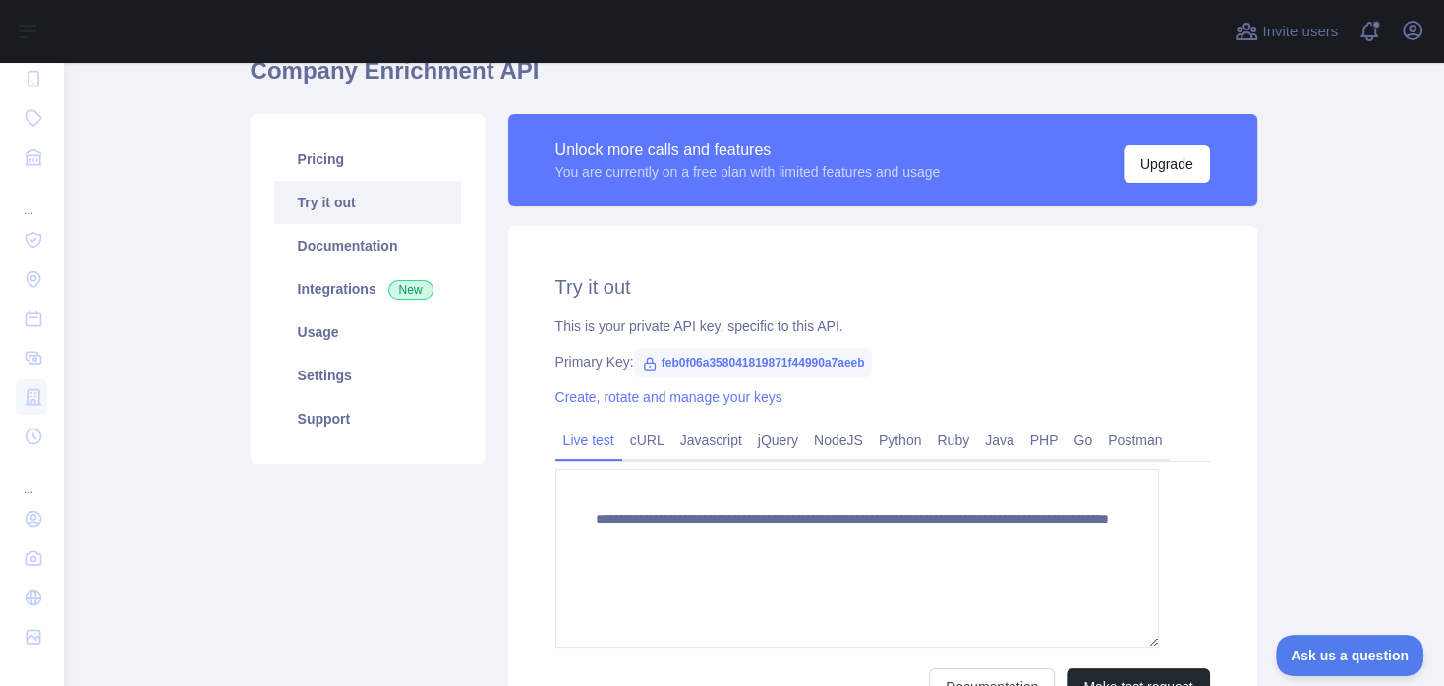
scroll to position [377, 0]
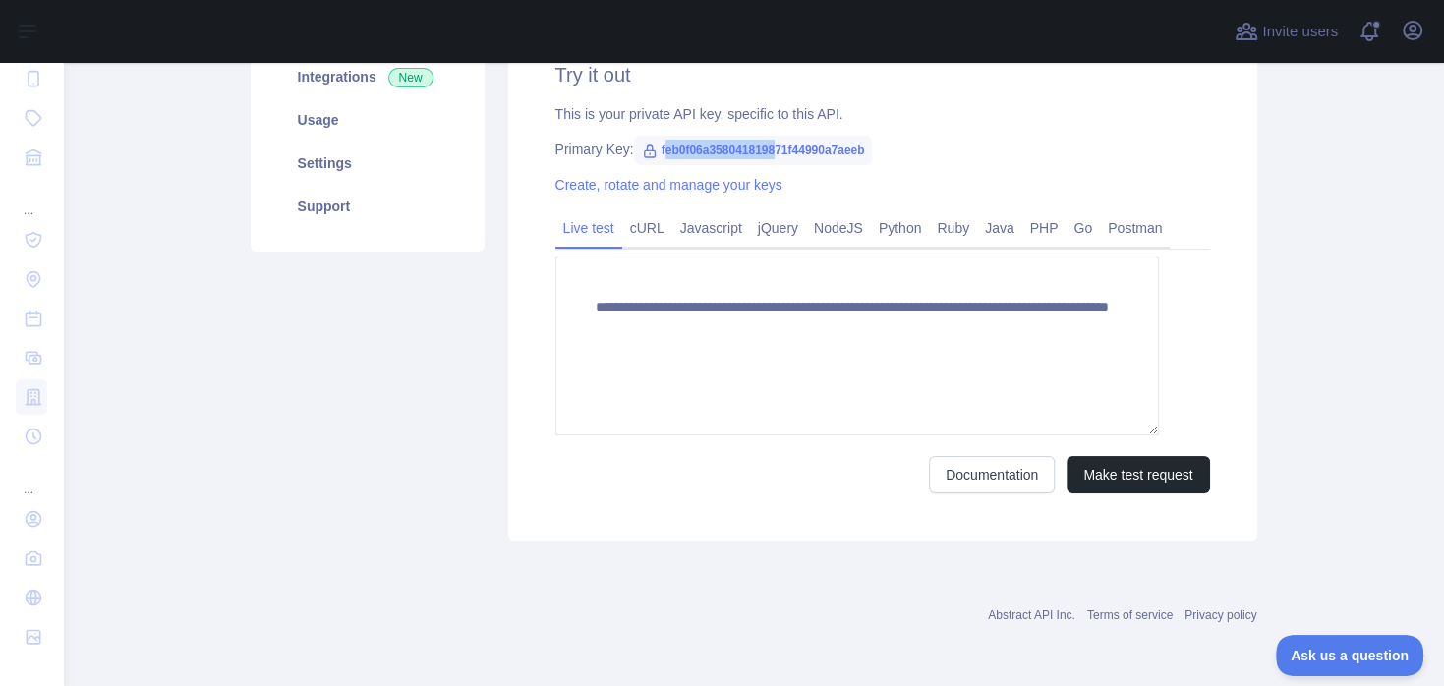
drag, startPoint x: 752, startPoint y: 375, endPoint x: 920, endPoint y: 379, distance: 168.1
click at [873, 165] on span "feb0f06a358041819871f44990a7aeeb" at bounding box center [753, 150] width 239 height 29
drag, startPoint x: 744, startPoint y: 371, endPoint x: 1056, endPoint y: 374, distance: 311.6
click at [873, 165] on span "feb0f06a358041819871f44990a7aeeb" at bounding box center [753, 150] width 239 height 29
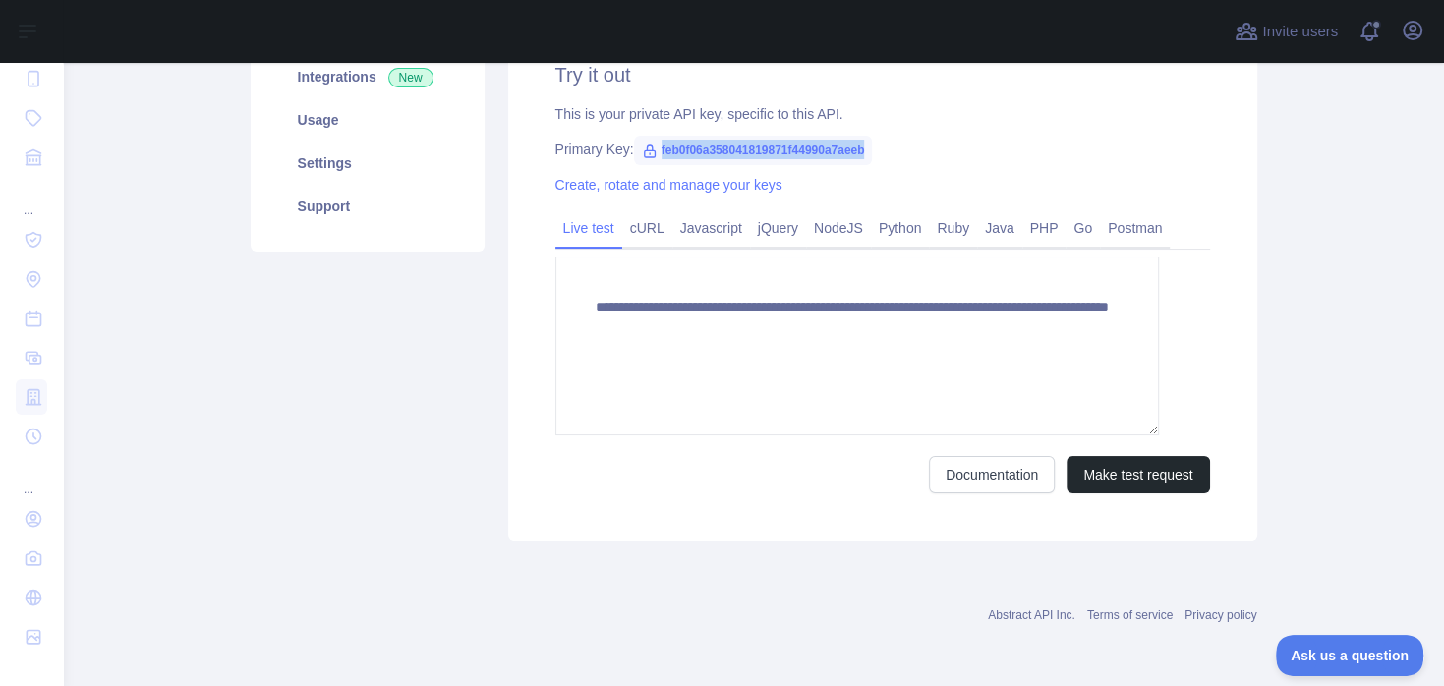
copy span "feb0f06a358041819871f44990a7aeeb"
click at [1400, 39] on icon "button" at bounding box center [1412, 31] width 24 height 24
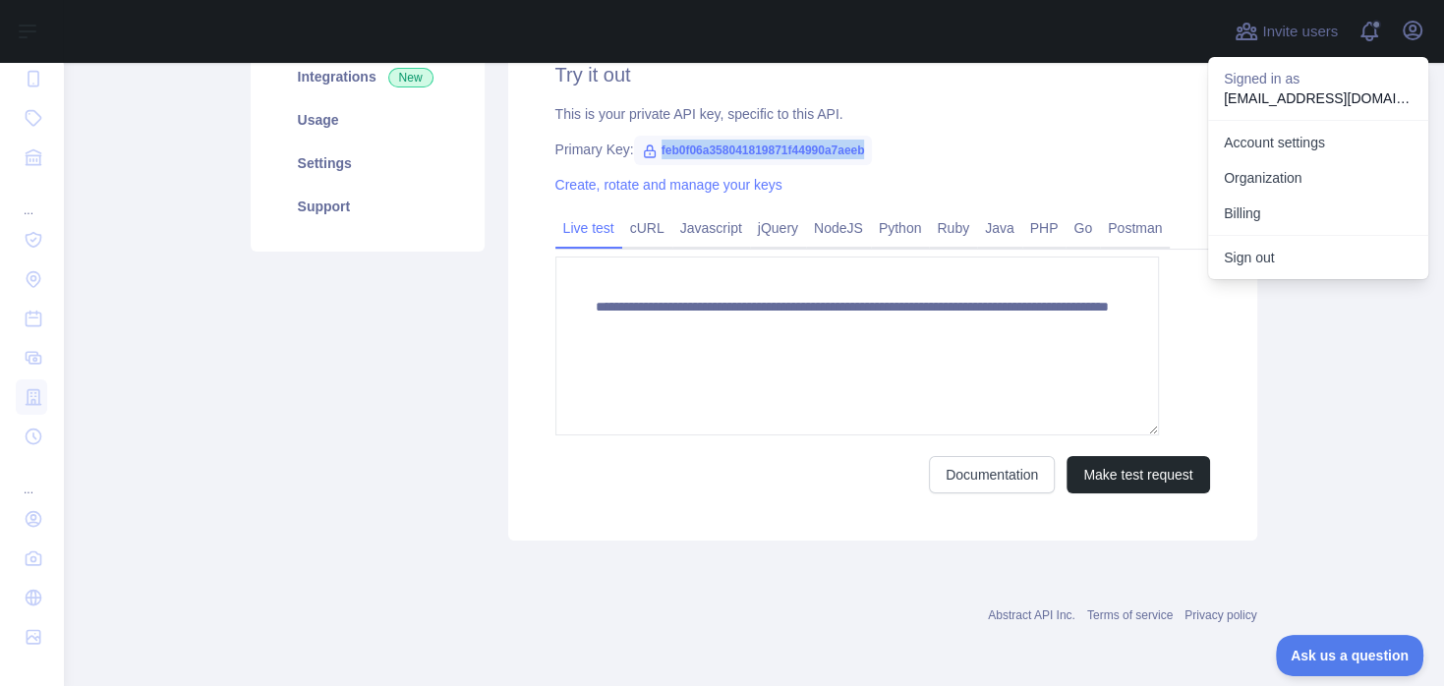
scroll to position [0, 0]
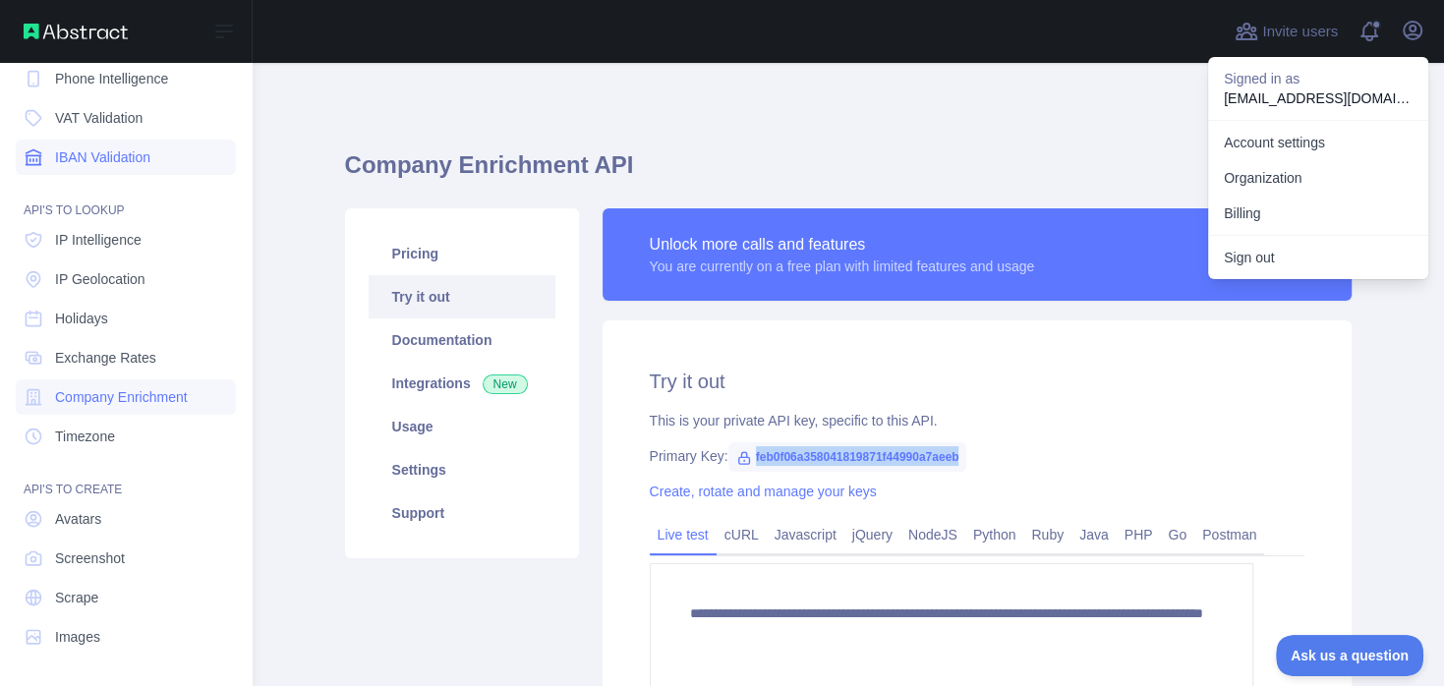
click at [140, 147] on span "IBAN Validation" at bounding box center [102, 157] width 95 height 20
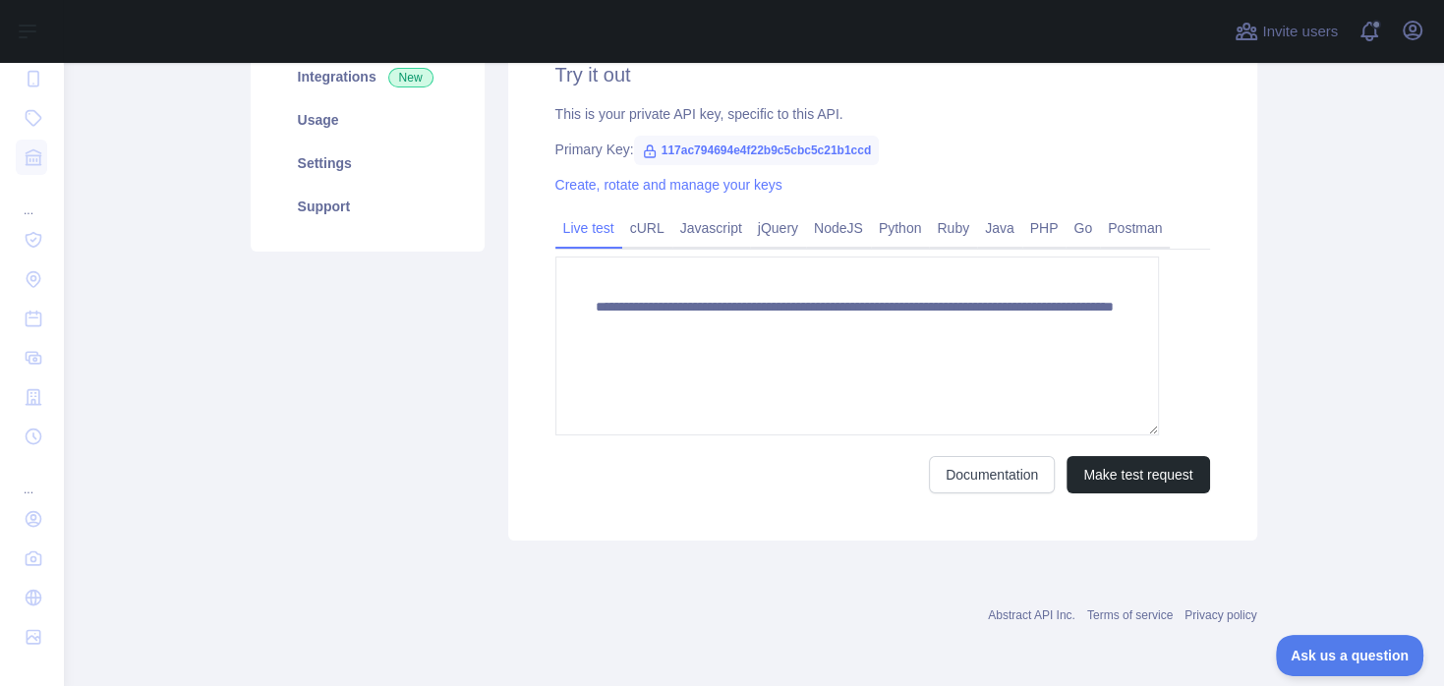
scroll to position [377, 0]
drag, startPoint x: 1049, startPoint y: 366, endPoint x: 743, endPoint y: 366, distance: 305.6
click at [743, 165] on span "117ac794694e4f22b9c5cbc5c21b1ccd" at bounding box center [757, 150] width 246 height 29
copy span "117ac794694e4f22b9c5cbc5c21b1ccd"
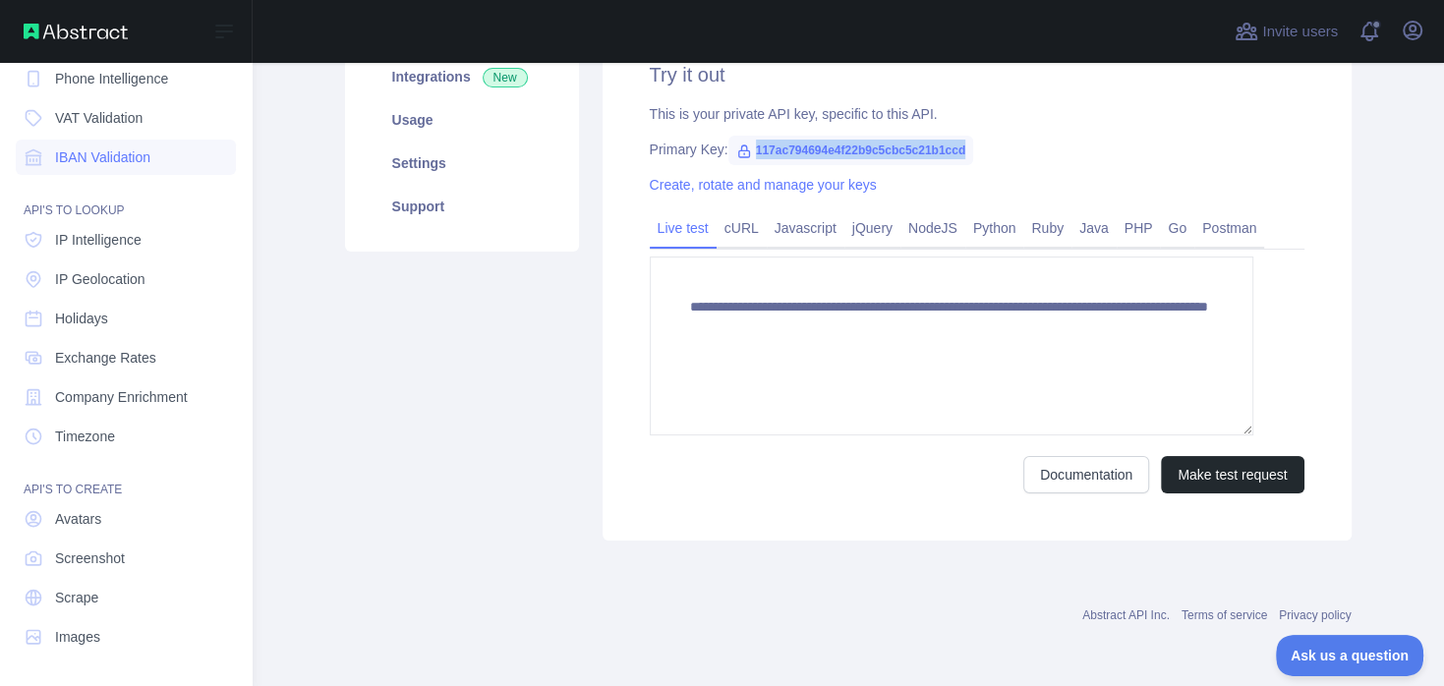
scroll to position [610, 0]
click at [90, 580] on link "Scrape" at bounding box center [126, 597] width 220 height 35
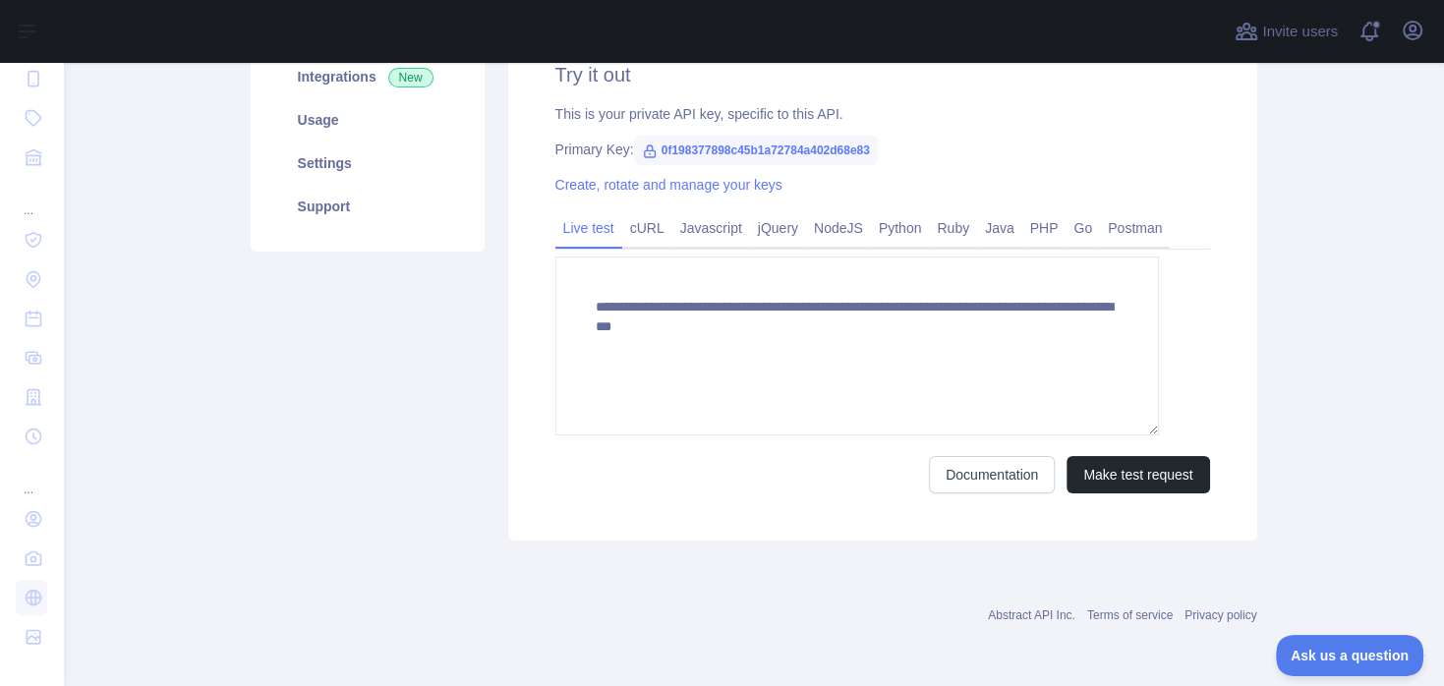
scroll to position [471, 0]
drag, startPoint x: 748, startPoint y: 267, endPoint x: 1066, endPoint y: 296, distance: 319.7
click at [878, 165] on span "0f198377898c45b1a72784a402d68e83" at bounding box center [756, 150] width 244 height 29
copy span "0f198377898c45b1a72784a402d68e83"
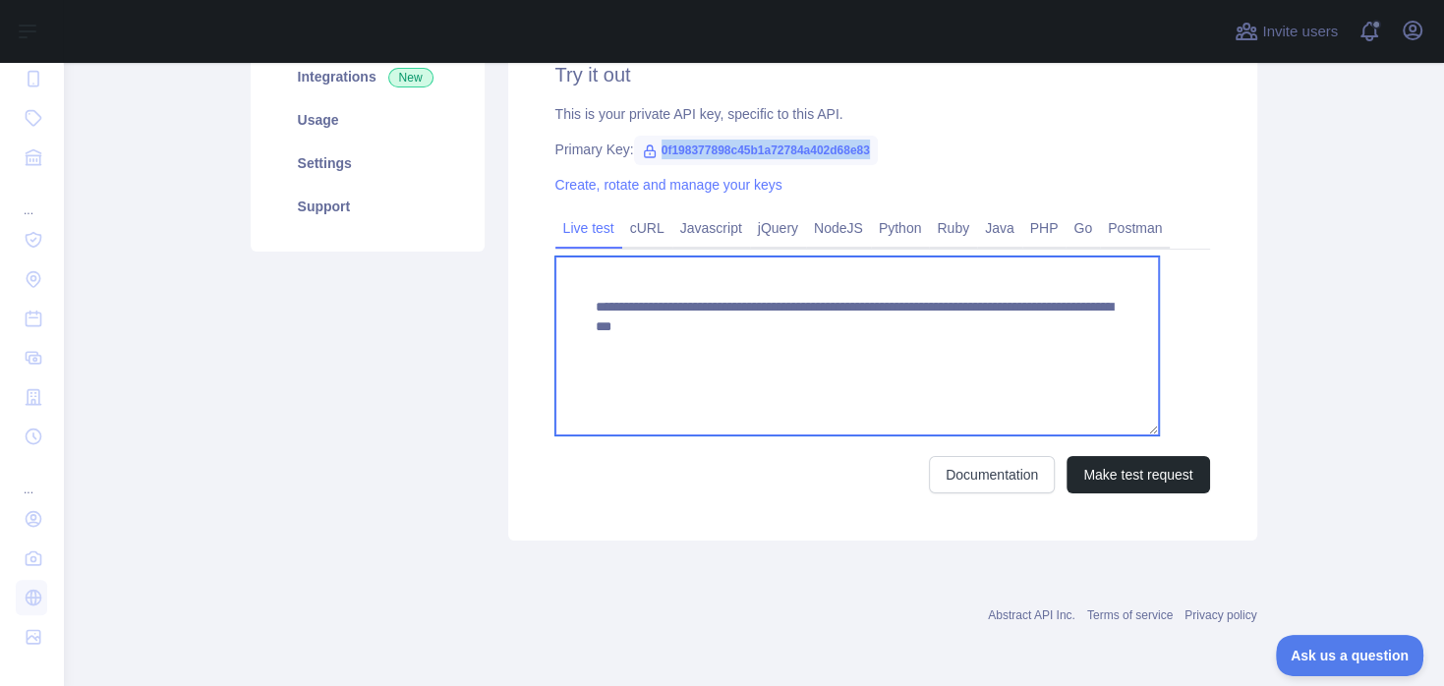
click at [1115, 435] on textarea "**********" at bounding box center [857, 346] width 604 height 179
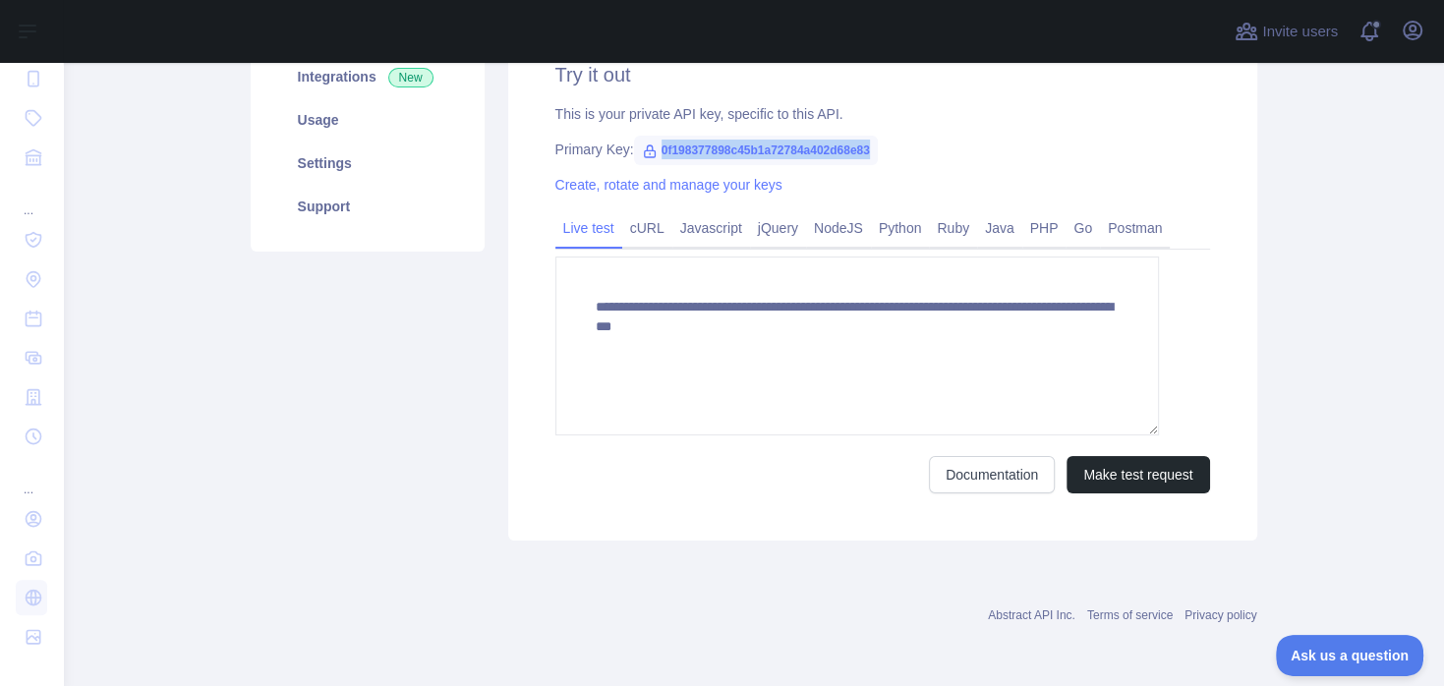
drag, startPoint x: 745, startPoint y: 267, endPoint x: 1064, endPoint y: 284, distance: 319.8
click at [878, 165] on span "0f198377898c45b1a72784a402d68e83" at bounding box center [756, 150] width 244 height 29
copy span "0f198377898c45b1a72784a402d68e83"
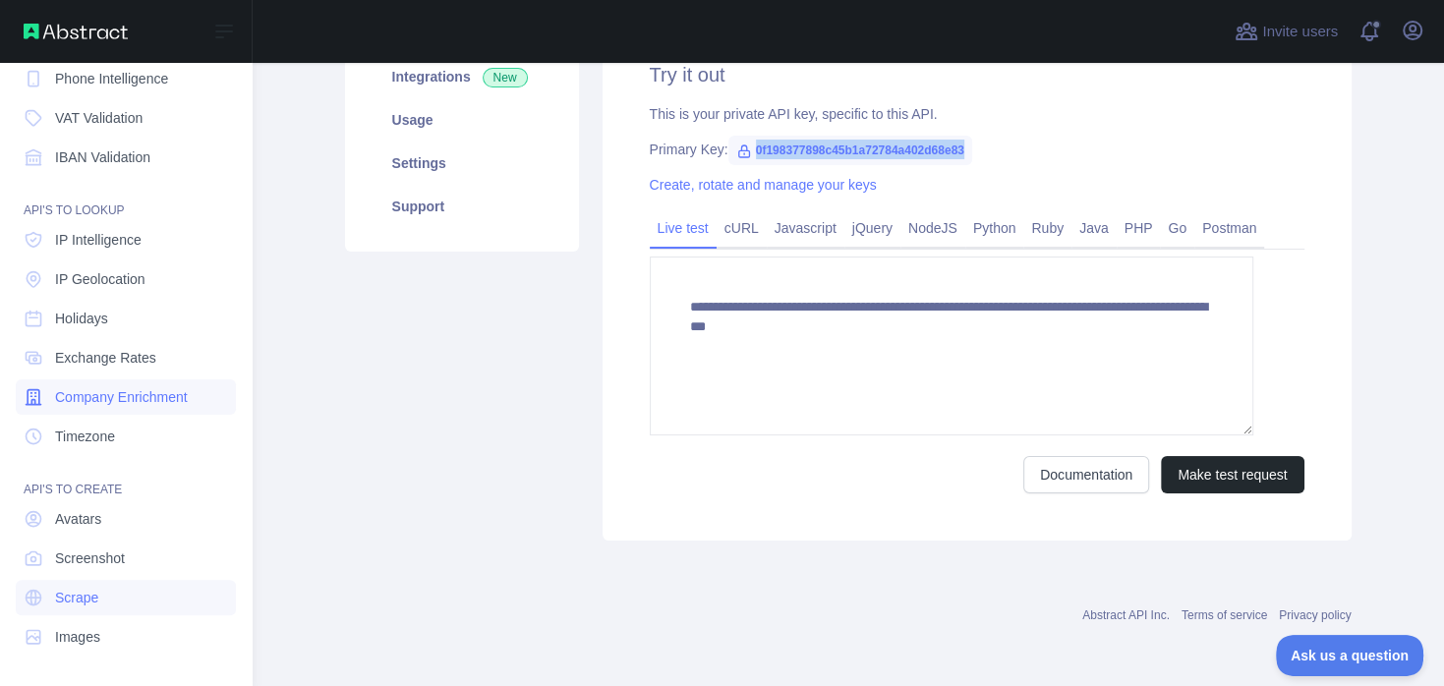
scroll to position [44, 0]
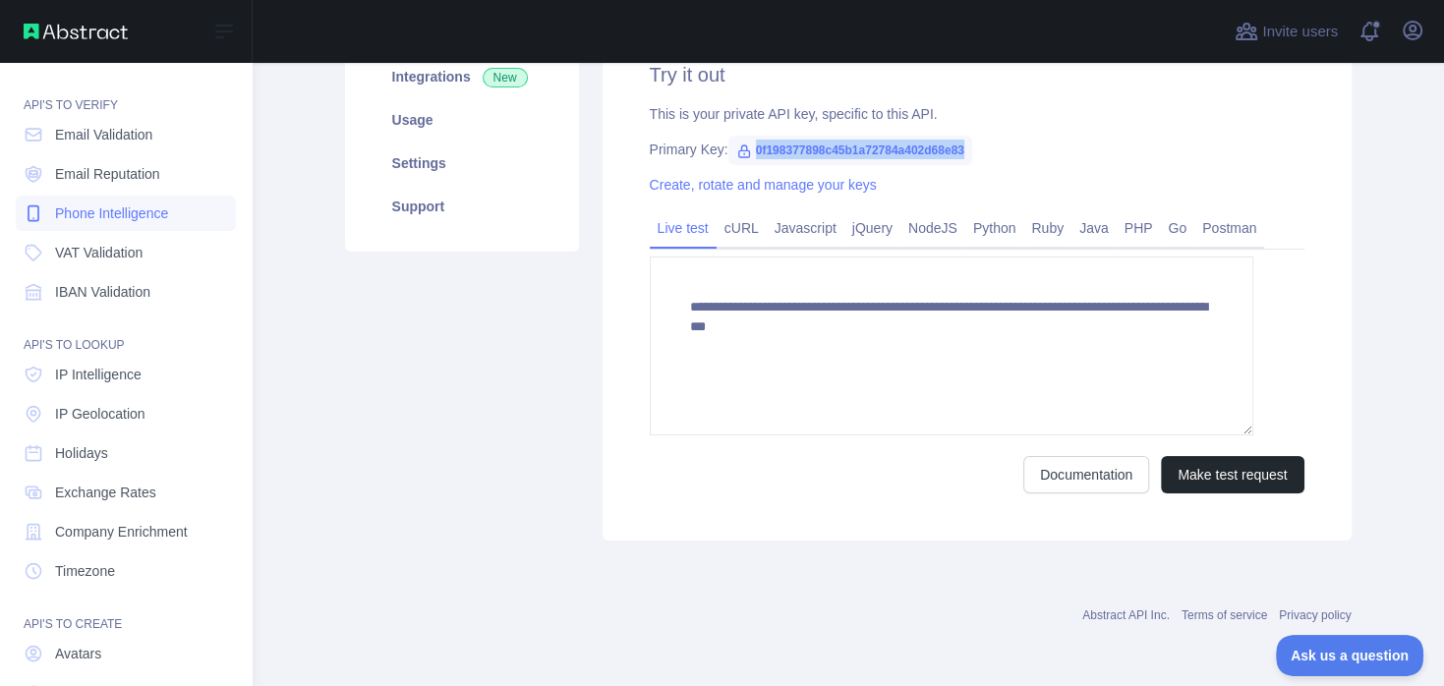
click at [168, 223] on span "Phone Intelligence" at bounding box center [111, 213] width 113 height 20
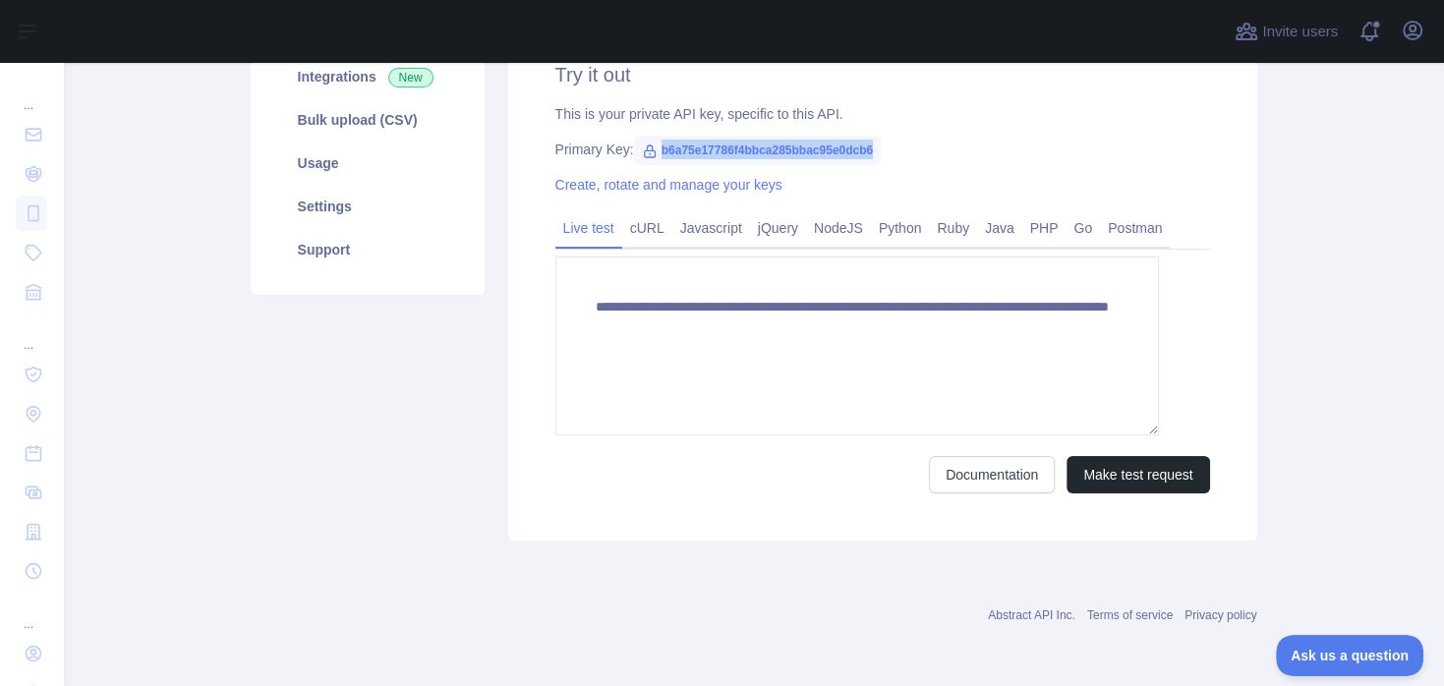
drag, startPoint x: 744, startPoint y: 274, endPoint x: 1073, endPoint y: 293, distance: 329.8
click at [1073, 293] on div "**********" at bounding box center [882, 277] width 749 height 527
copy span "b6a75e17786f4bbca285bbac95e0dcb6"
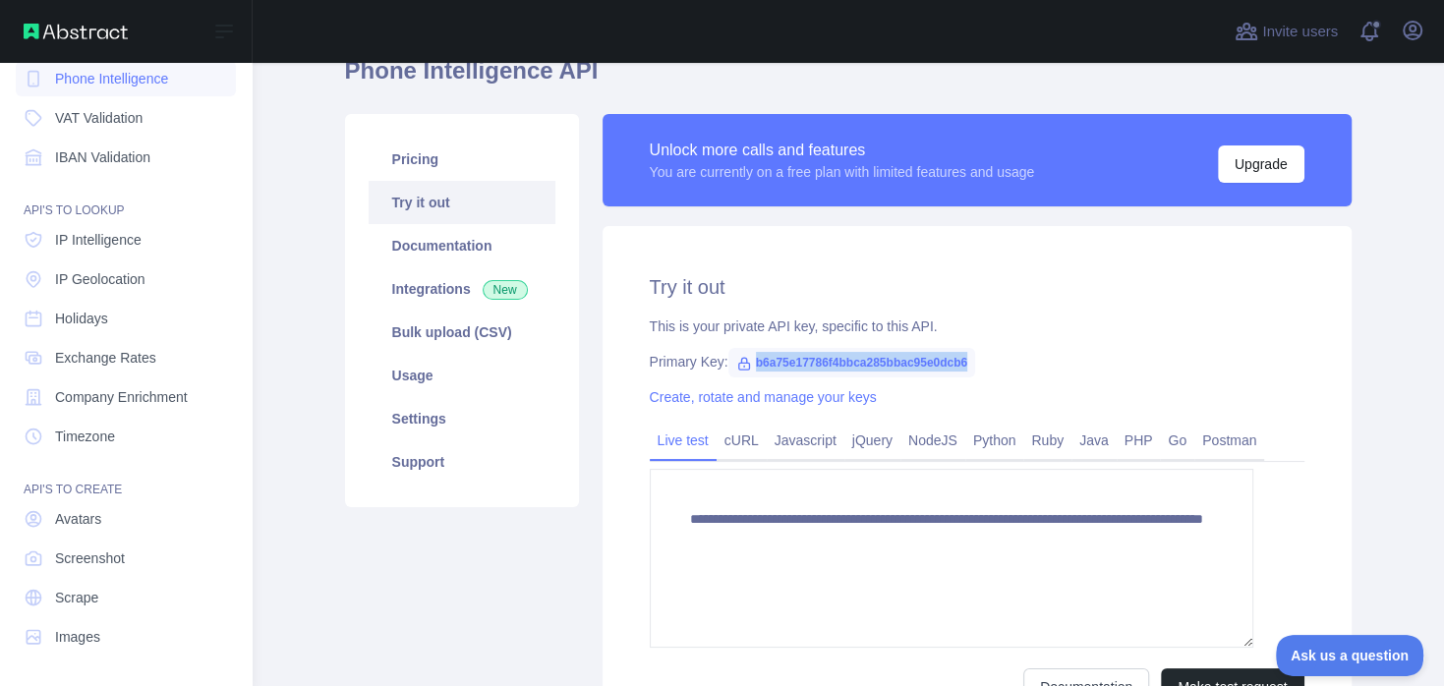
scroll to position [610, 0]
click at [122, 580] on link "Scrape" at bounding box center [126, 597] width 220 height 35
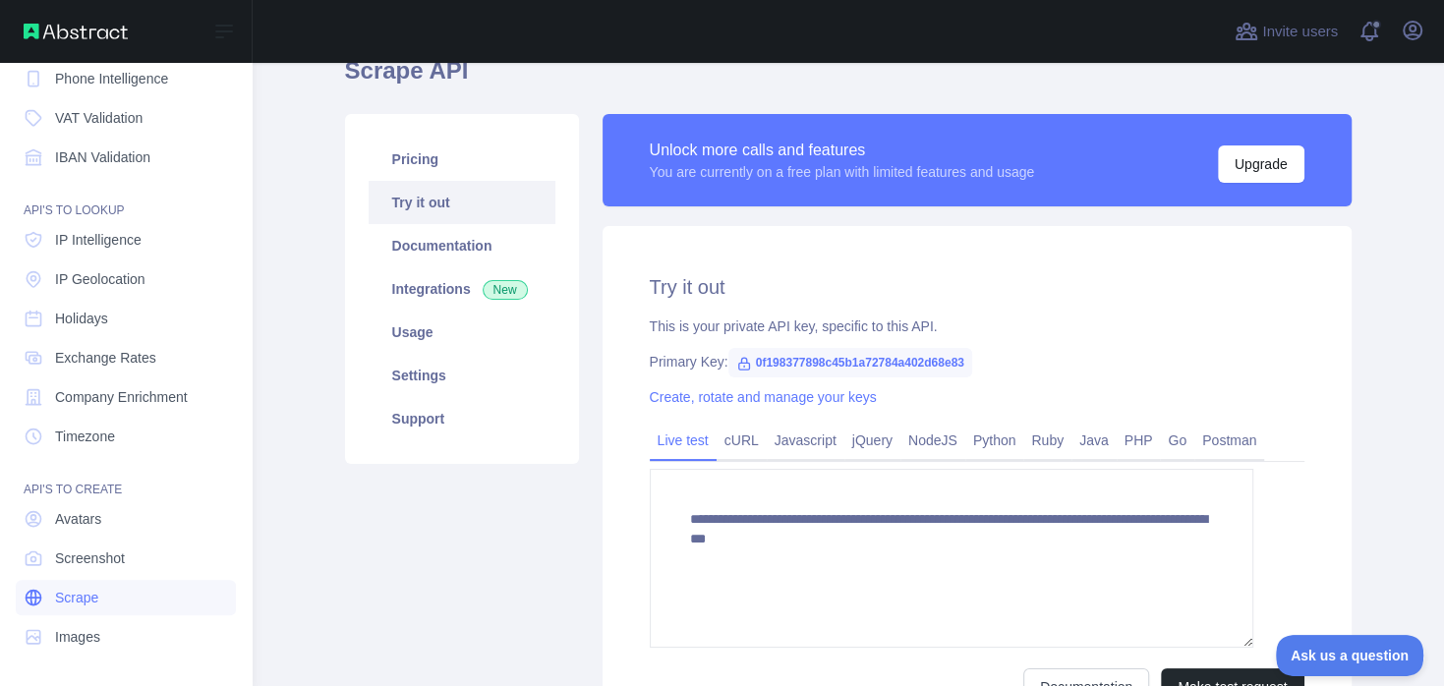
scroll to position [610, 0]
click at [97, 627] on span "Images" at bounding box center [77, 637] width 45 height 20
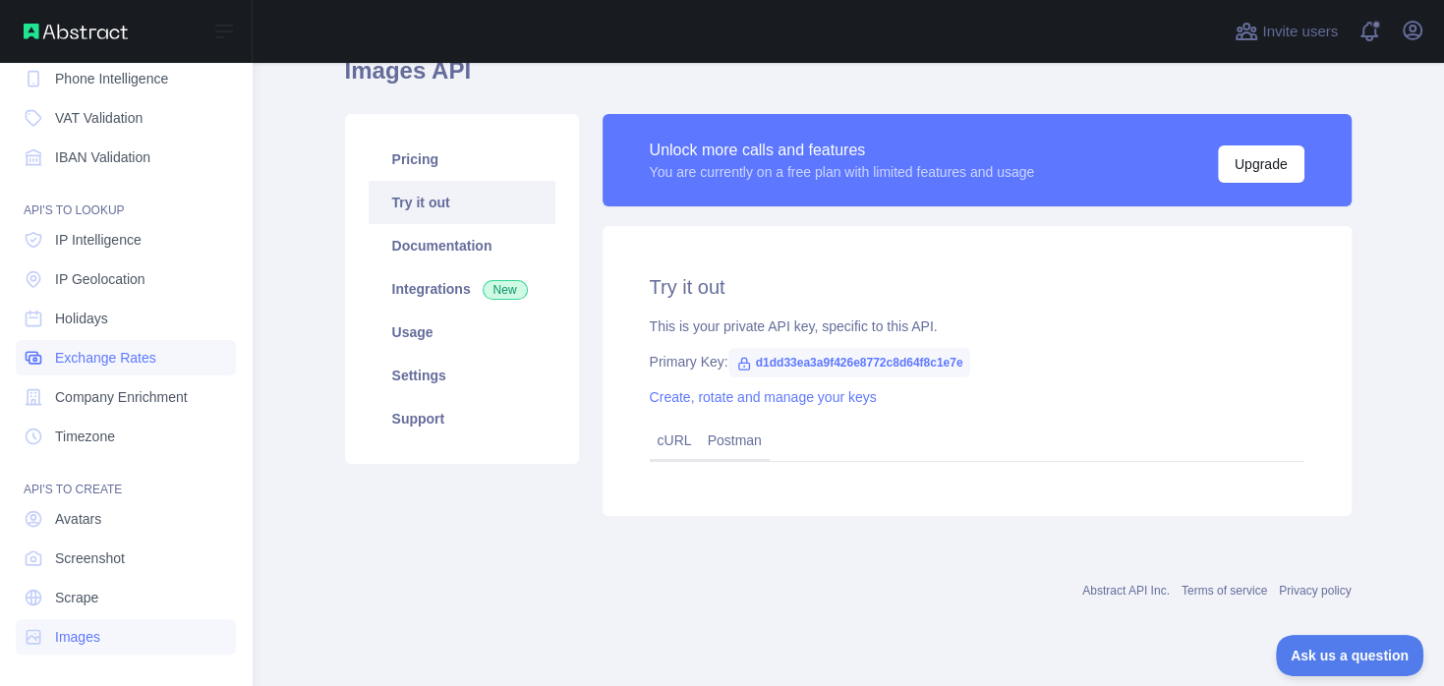
scroll to position [422, 0]
click at [140, 222] on link "IP Intelligence" at bounding box center [126, 239] width 220 height 35
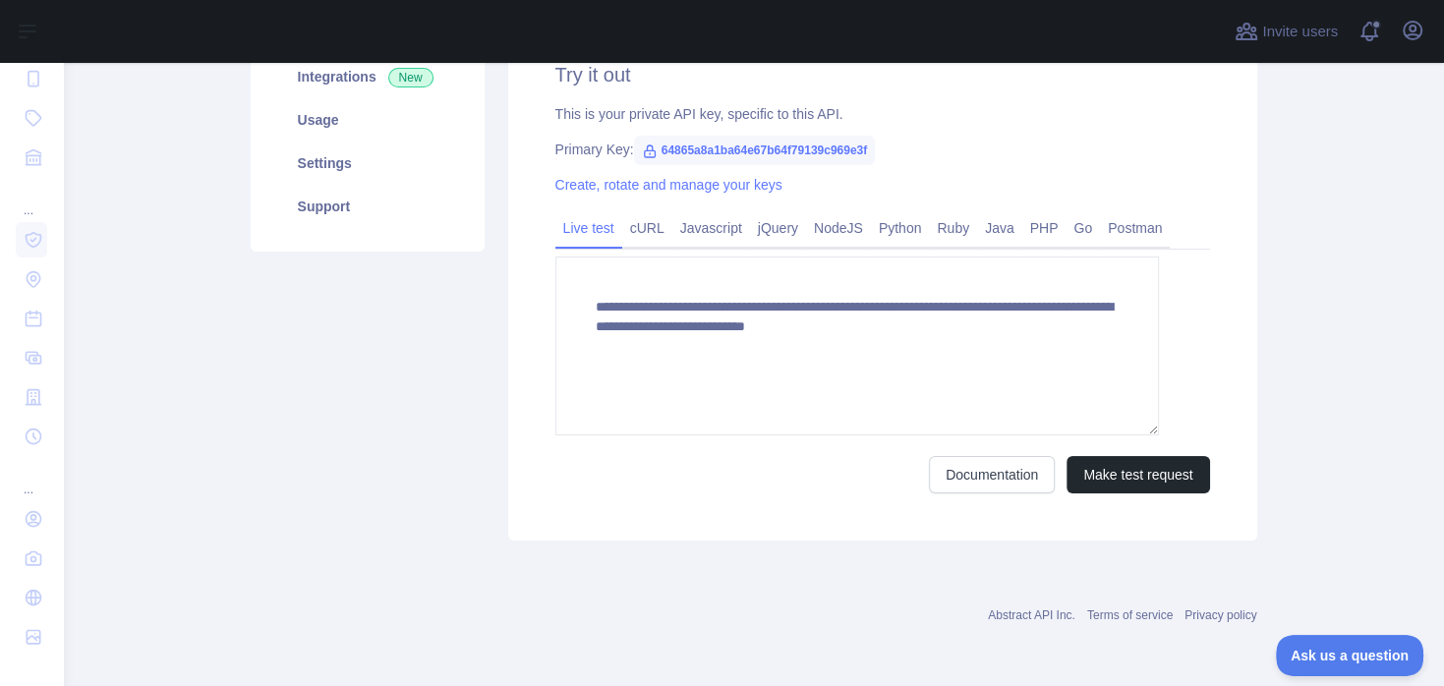
scroll to position [566, 0]
drag, startPoint x: 746, startPoint y: 187, endPoint x: 1028, endPoint y: 199, distance: 282.3
click at [876, 165] on span "64865a8a1ba64e67b64f79139c969e3f" at bounding box center [755, 150] width 242 height 29
copy span "64865a8a1ba64e67b64f79139c969e3f"
